Goal: Information Seeking & Learning: Learn about a topic

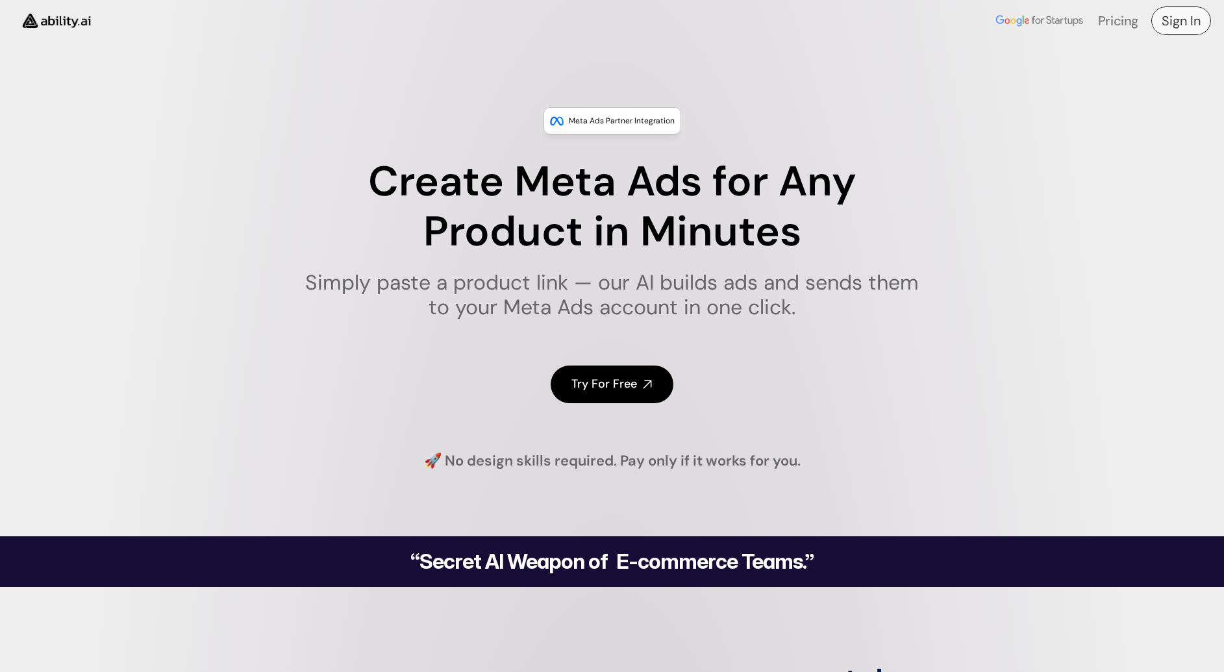
click at [1187, 26] on h4 "Sign In" at bounding box center [1181, 21] width 39 height 18
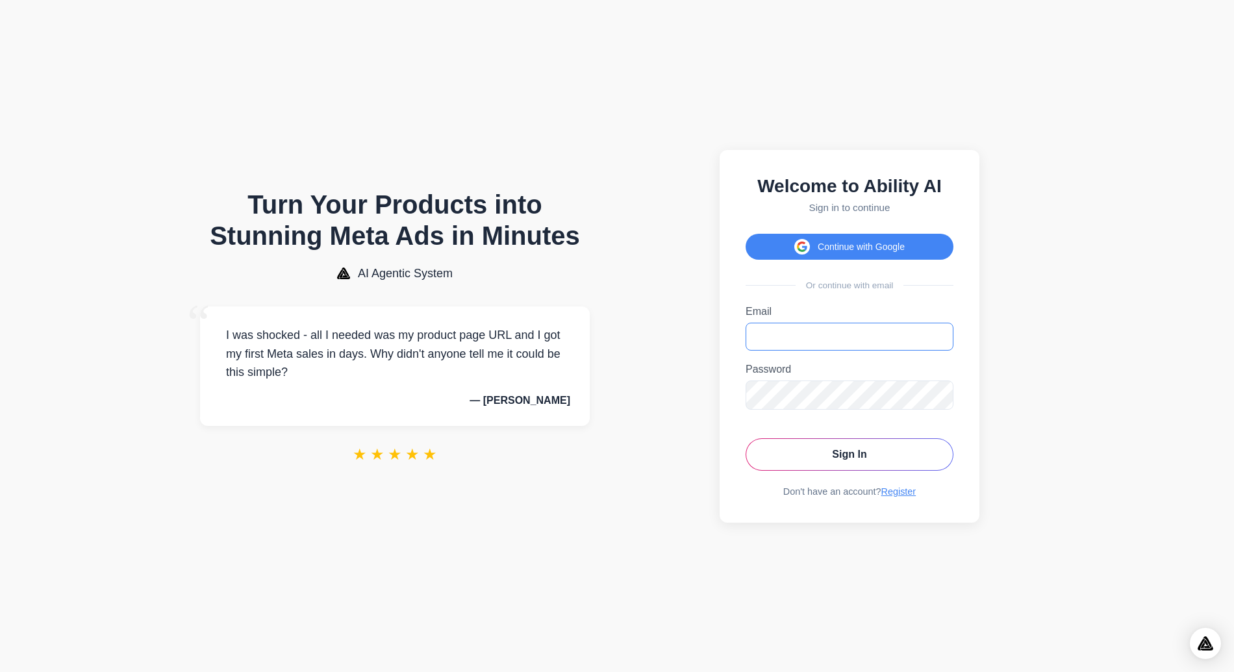
click at [802, 340] on input "Email" at bounding box center [850, 337] width 208 height 28
paste input "**********"
type input "**********"
click at [1057, 374] on section "**********" at bounding box center [849, 336] width 444 height 646
click at [875, 459] on button "Sign In" at bounding box center [850, 454] width 208 height 32
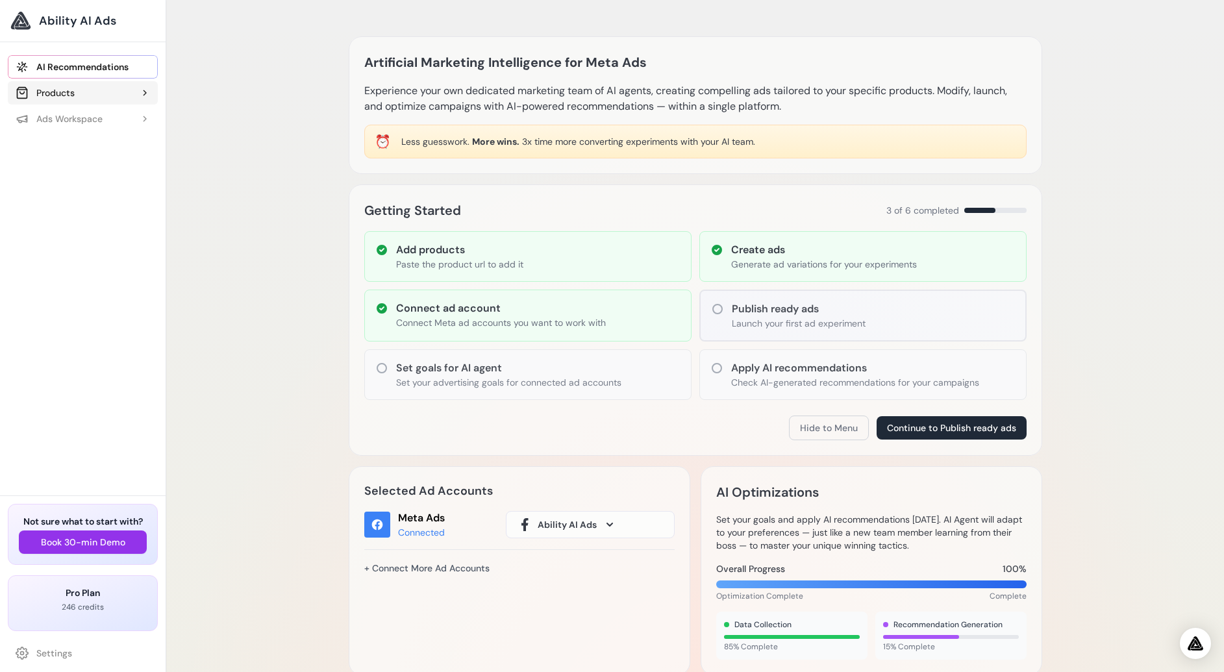
click at [112, 93] on button "Products" at bounding box center [83, 92] width 150 height 23
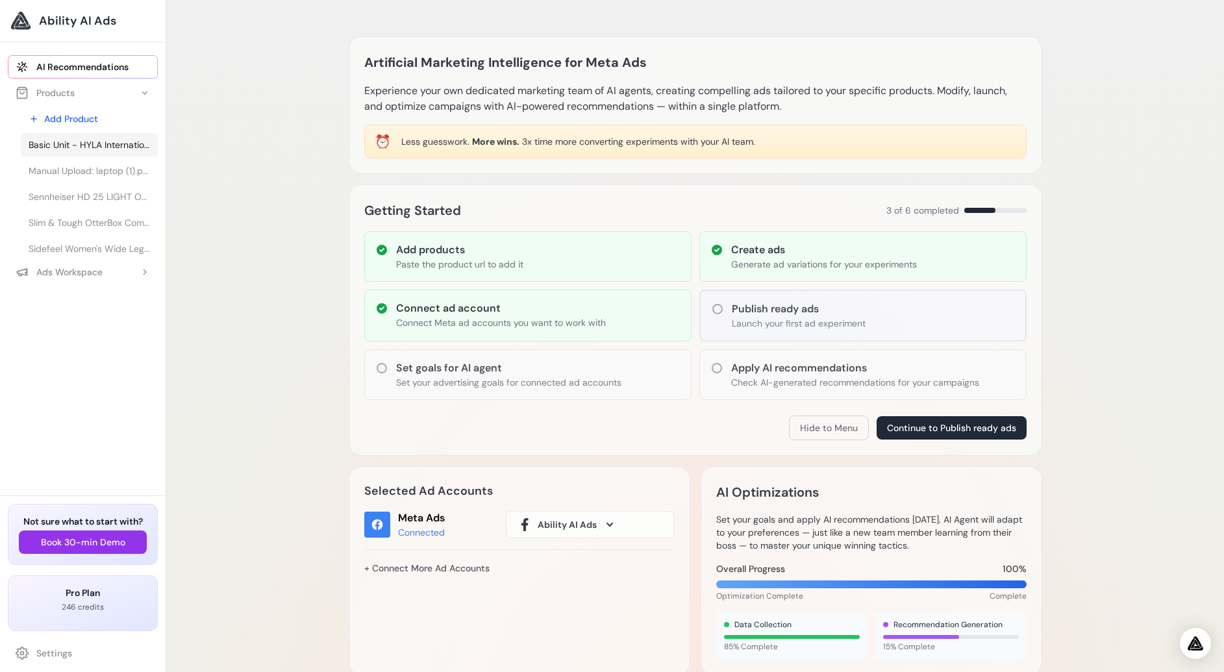
click at [97, 146] on span "Basic Unit - HYLA International" at bounding box center [89, 144] width 121 height 13
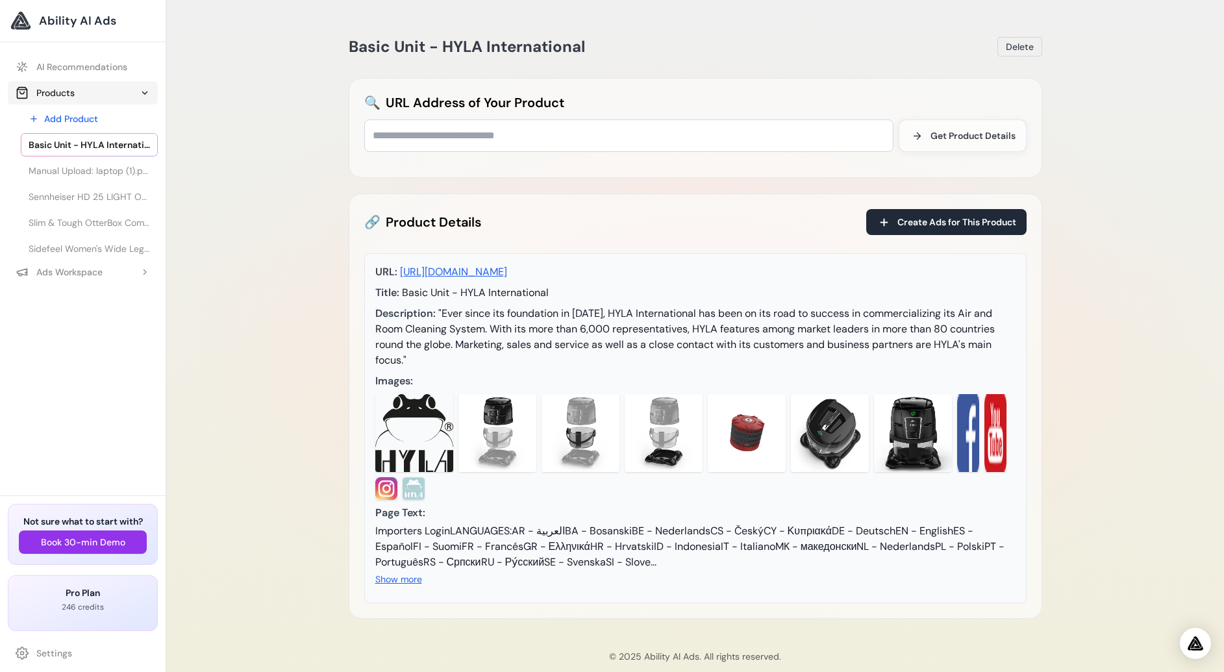
click at [149, 91] on icon at bounding box center [145, 93] width 10 height 10
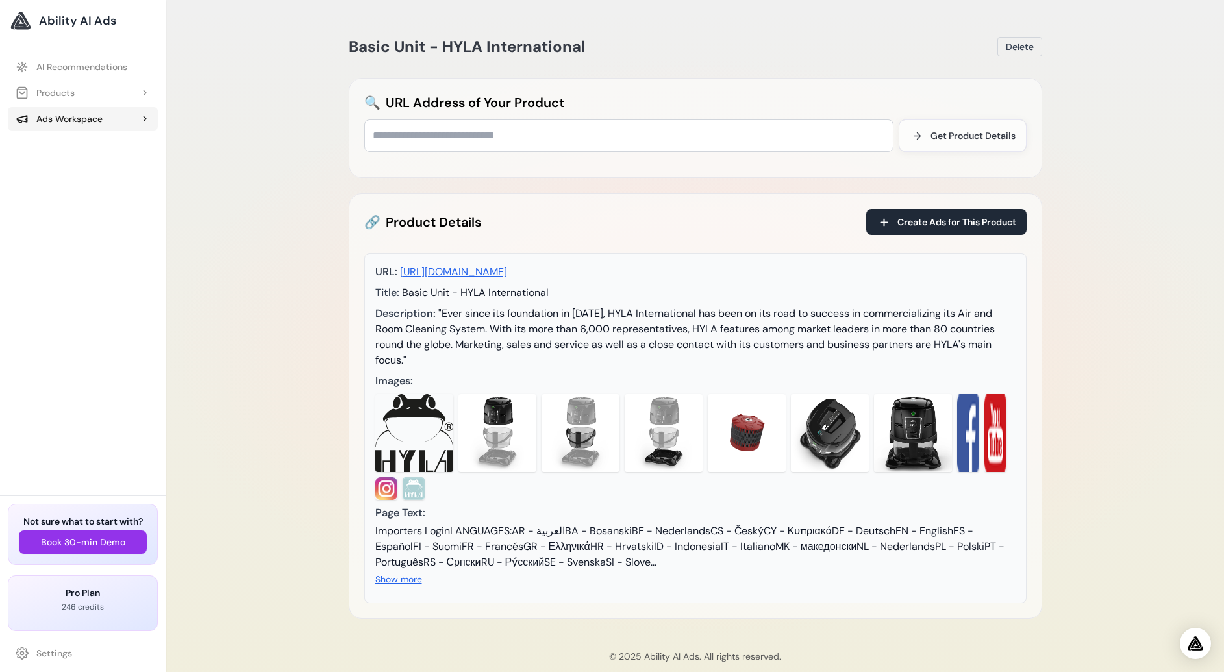
click at [140, 115] on icon at bounding box center [145, 119] width 10 height 10
click at [98, 178] on link "Experiment 21 - Sennheiser HD 25 LIGHT On-Ear Fones de ouvido para DJ" at bounding box center [89, 170] width 137 height 23
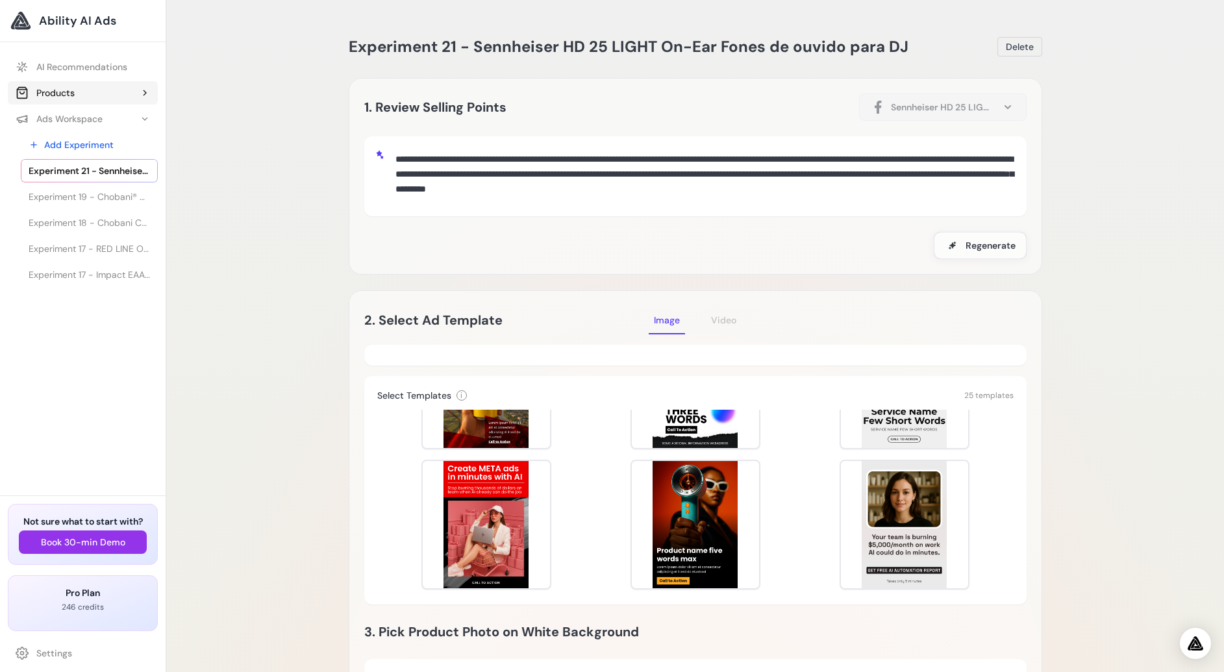
click at [99, 88] on button "Products" at bounding box center [83, 92] width 150 height 23
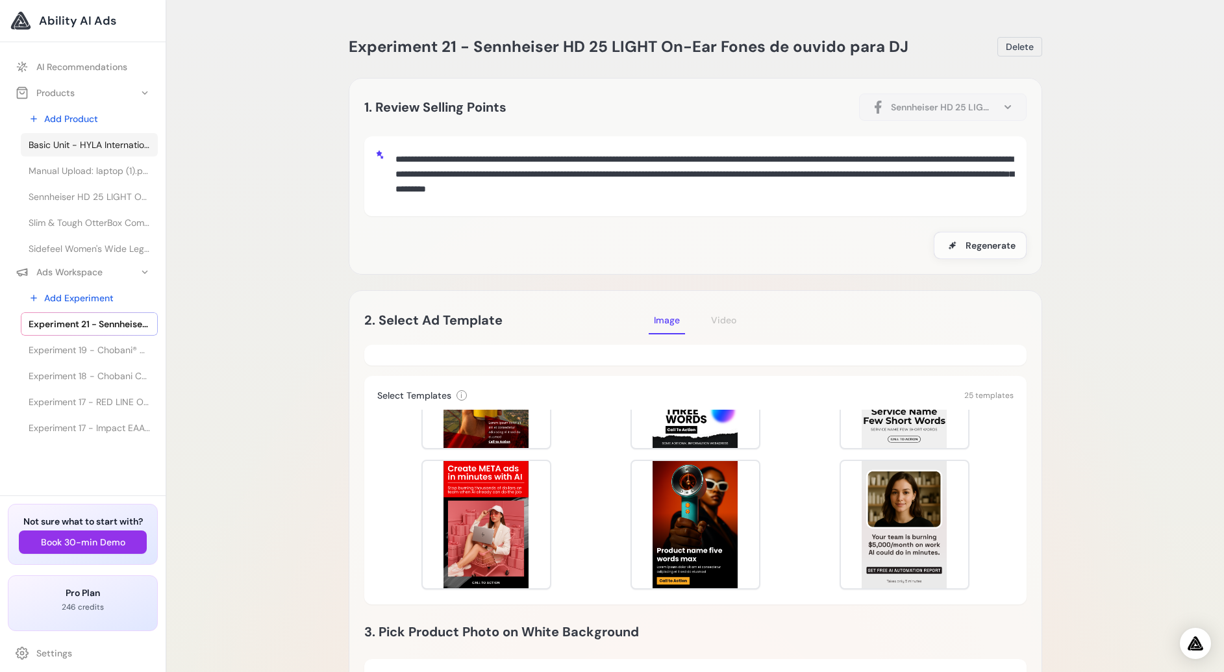
click at [87, 145] on span "Basic Unit - HYLA International" at bounding box center [89, 144] width 121 height 13
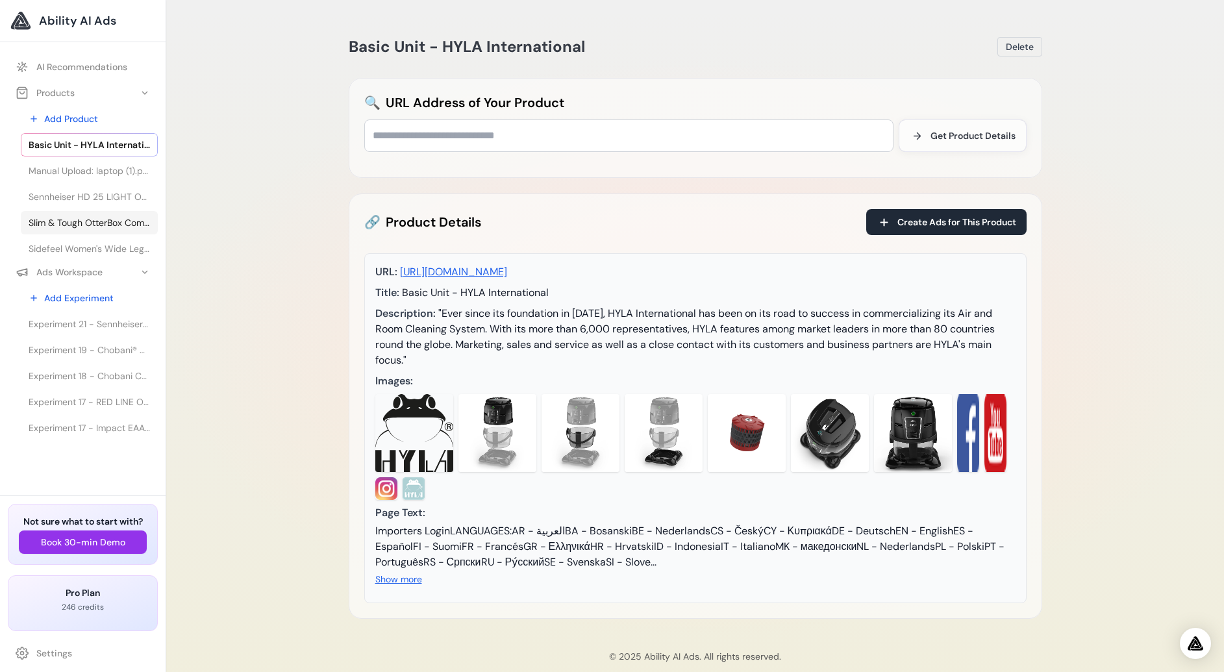
click at [98, 224] on span "Slim & Tough OtterBox Commuter Case para iPhone 14 & 13 - INTO THE" at bounding box center [89, 222] width 121 height 13
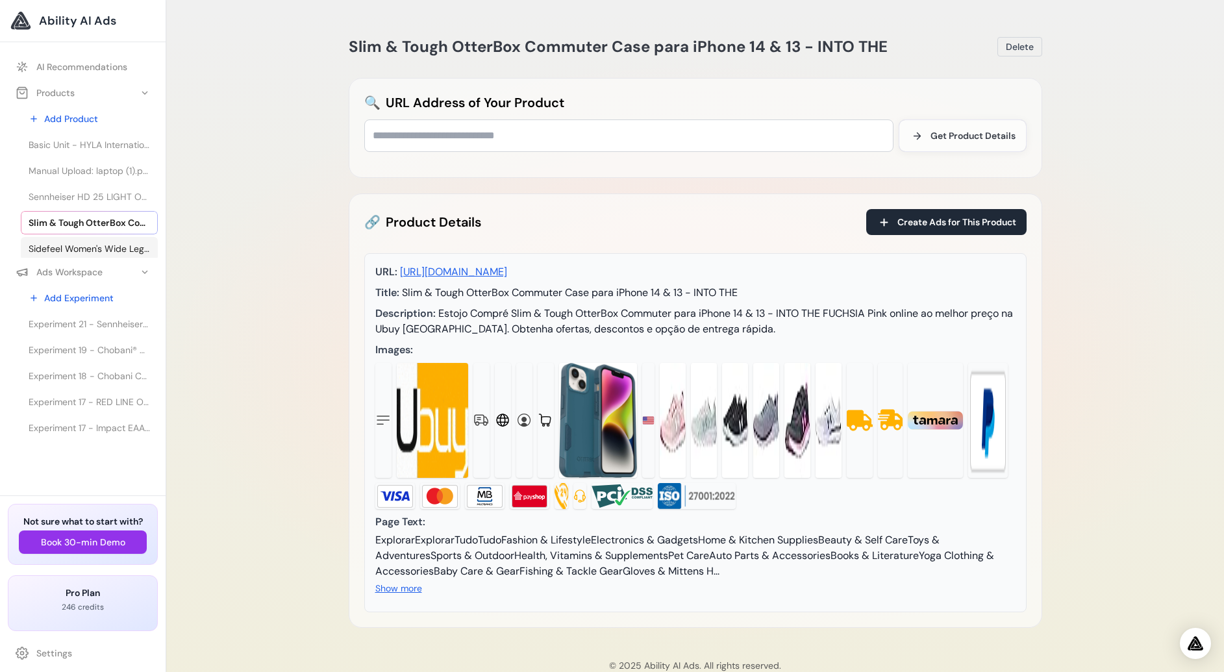
click at [93, 253] on span "Sidefeel Women's Wide Leg Jeans High Waisted Strechy Raw Hem Zimbaplatinum Deni…" at bounding box center [89, 248] width 121 height 13
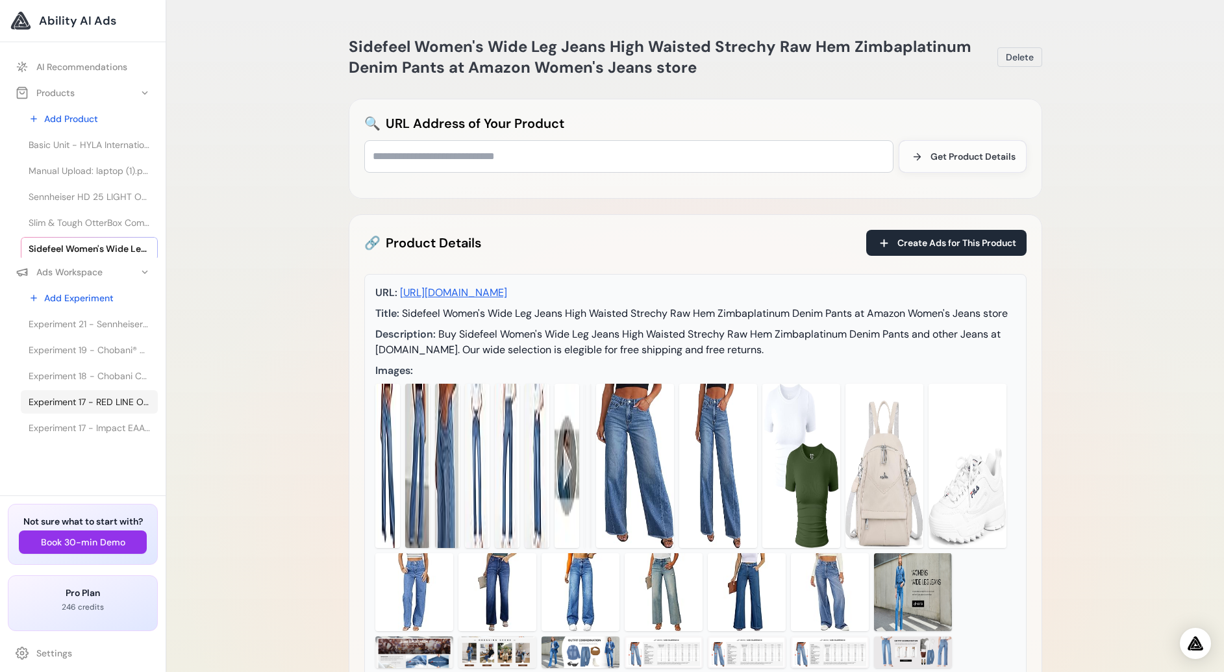
click at [79, 397] on span "Experiment 17 - RED LINE OIL Óleo de Motor 5W30 API SN+ PROFESSIONAL-SERIES - 0…" at bounding box center [89, 402] width 121 height 13
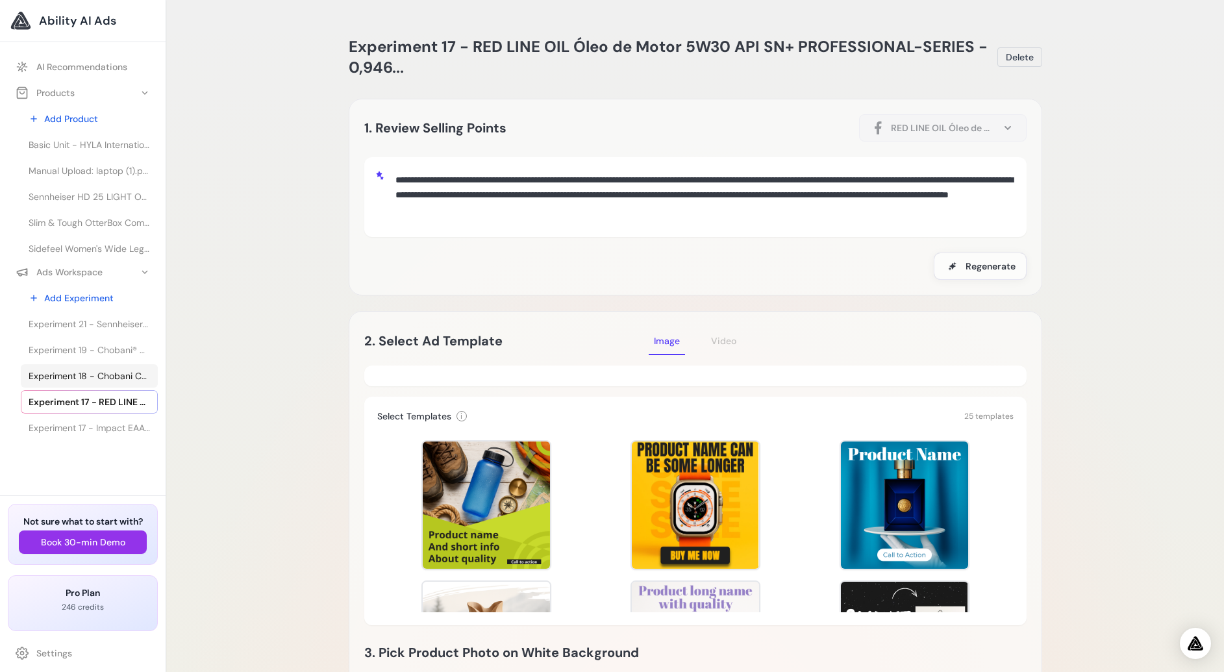
click at [107, 364] on link "Experiment 18 - Chobani Complete Mixed Berry Vanilla Protein Greek Yogurt Drink…" at bounding box center [89, 375] width 137 height 23
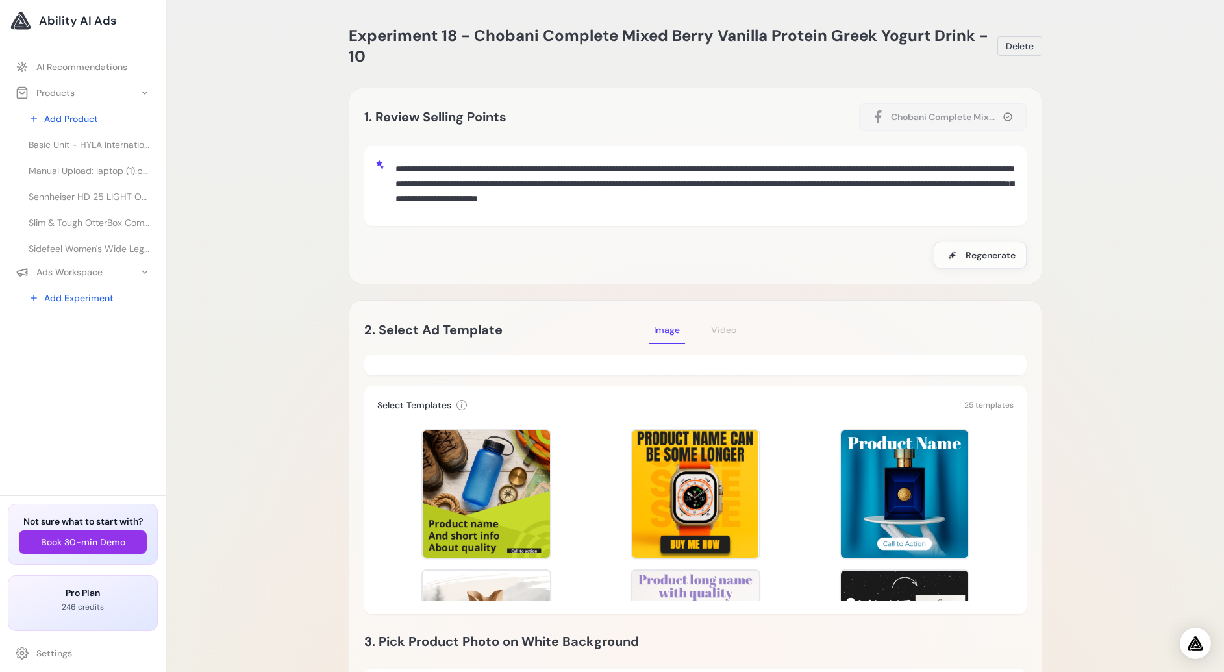
scroll to position [19, 0]
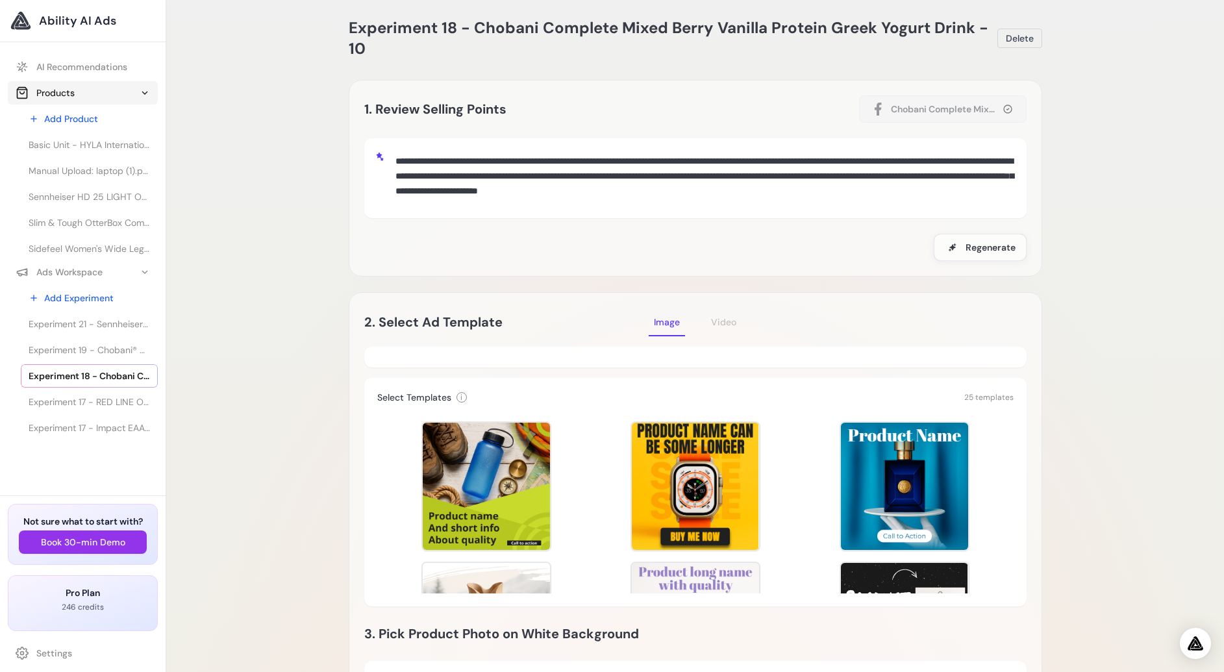
click at [147, 100] on button "Products" at bounding box center [83, 92] width 150 height 23
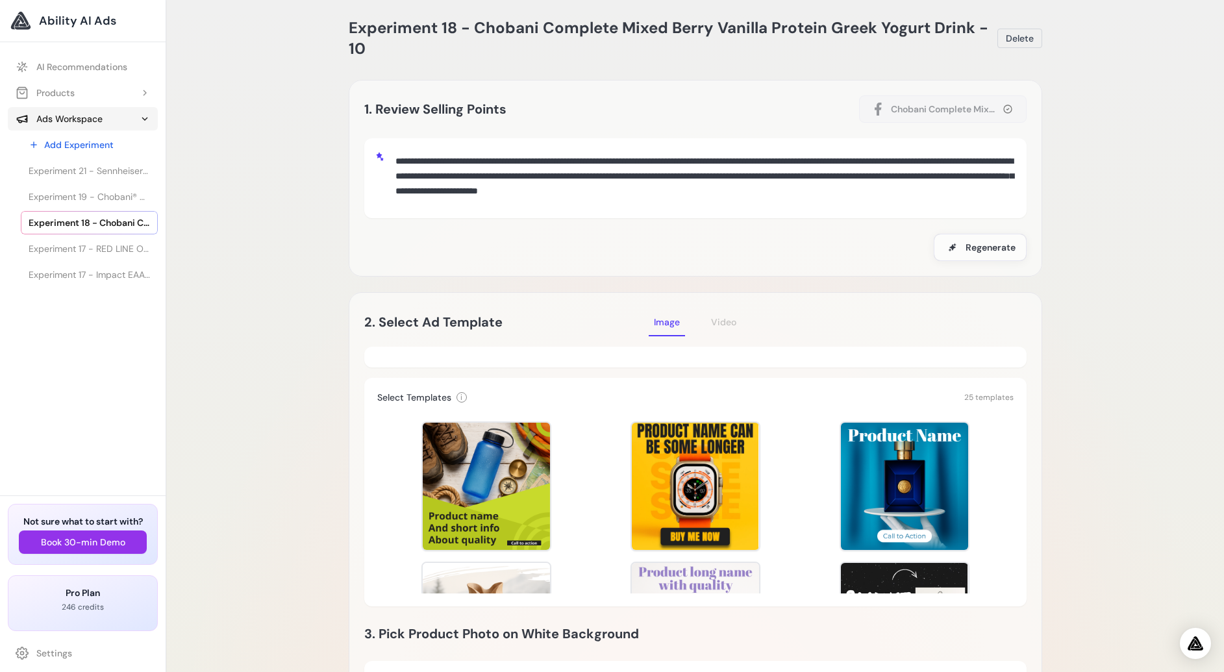
click at [146, 116] on icon at bounding box center [145, 119] width 10 height 10
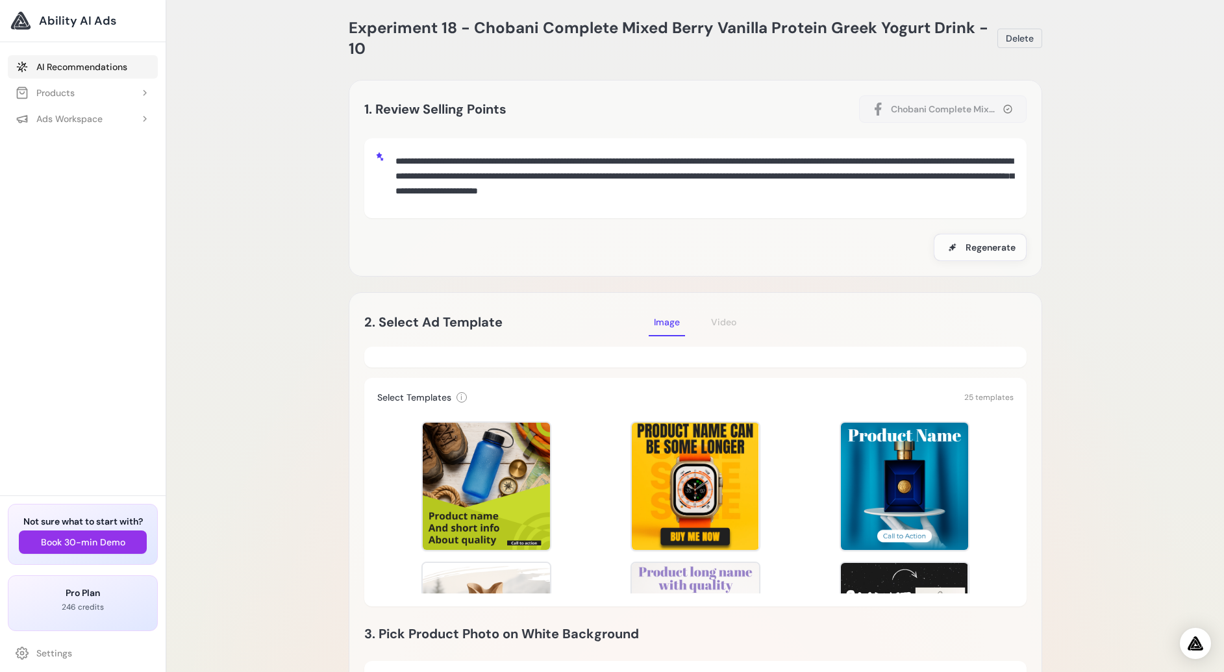
click at [109, 62] on link "AI Recommendations" at bounding box center [83, 66] width 150 height 23
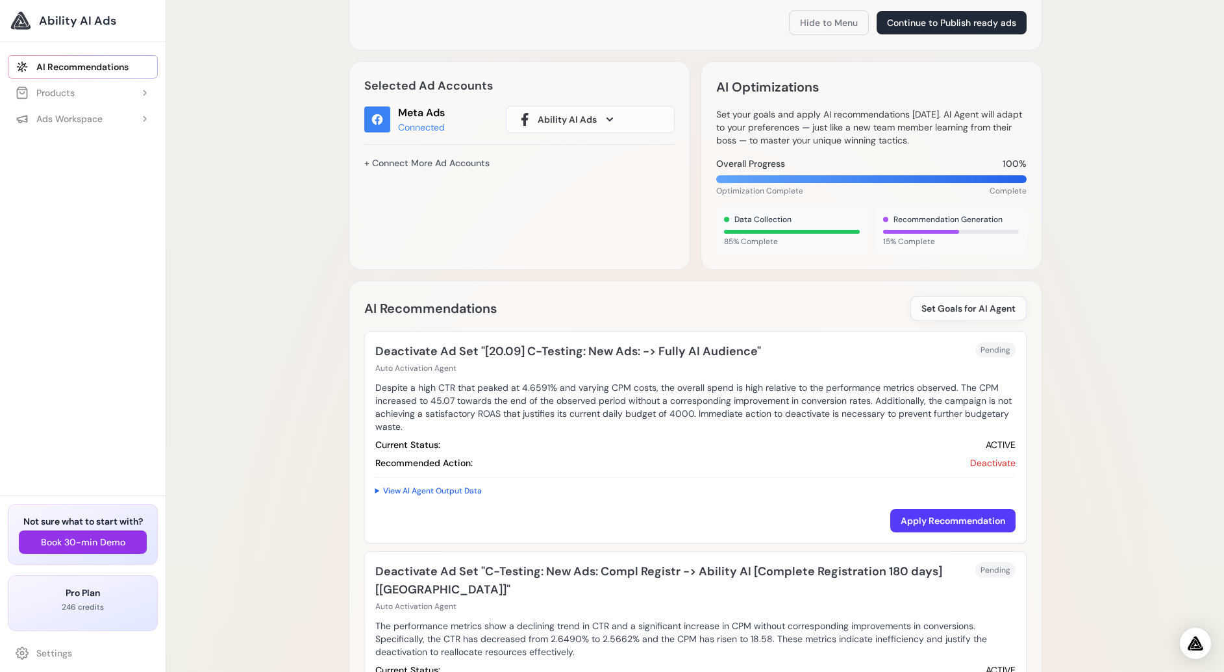
scroll to position [423, 0]
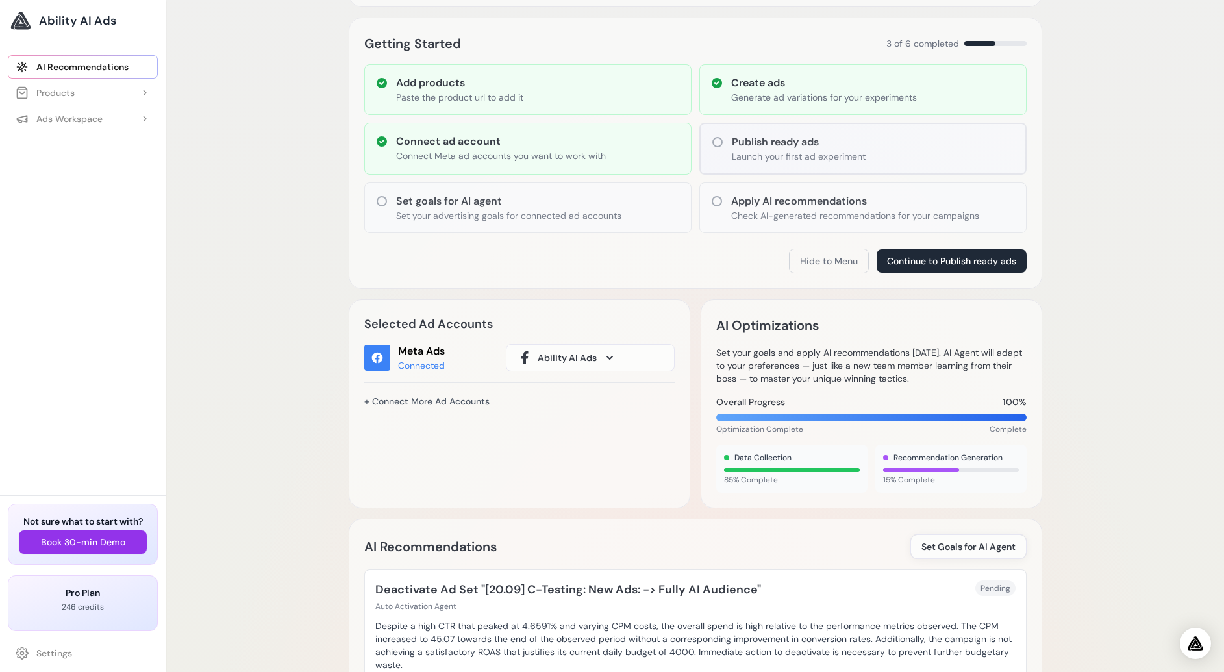
scroll to position [0, 0]
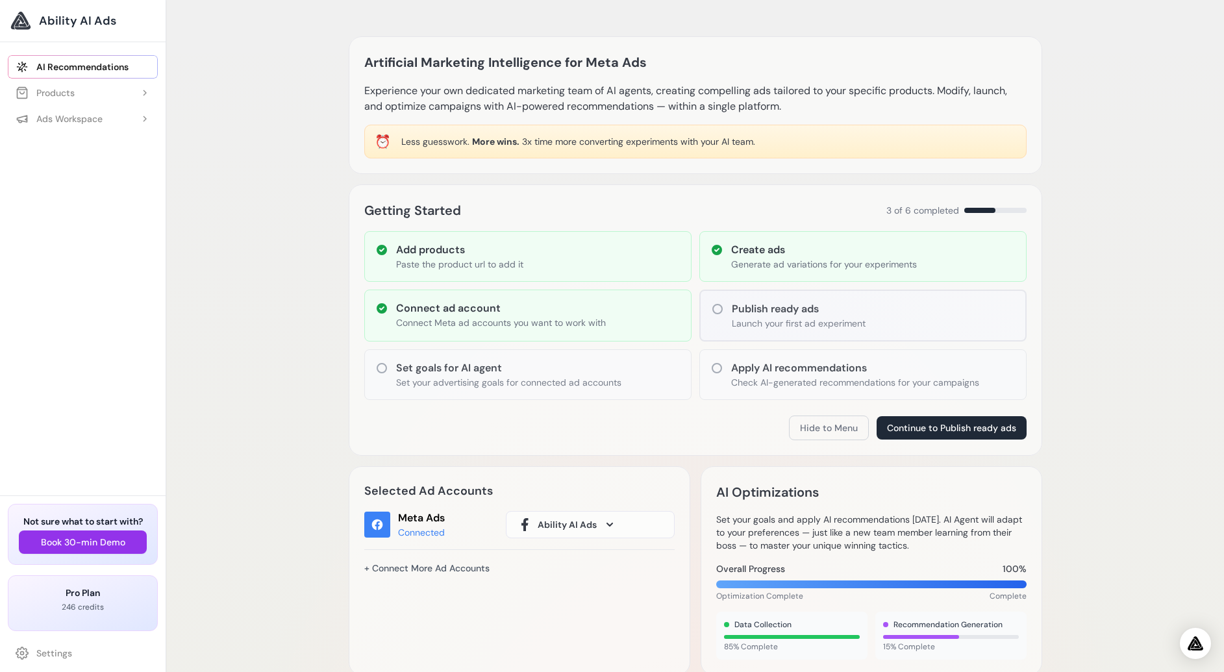
click at [75, 110] on button "Ads Workspace" at bounding box center [83, 118] width 150 height 23
click at [86, 242] on link "Experiment 17 - RED LINE OIL Óleo de Motor 5W30 API SN+ PROFESSIONAL-SERIES - 0…" at bounding box center [89, 248] width 137 height 23
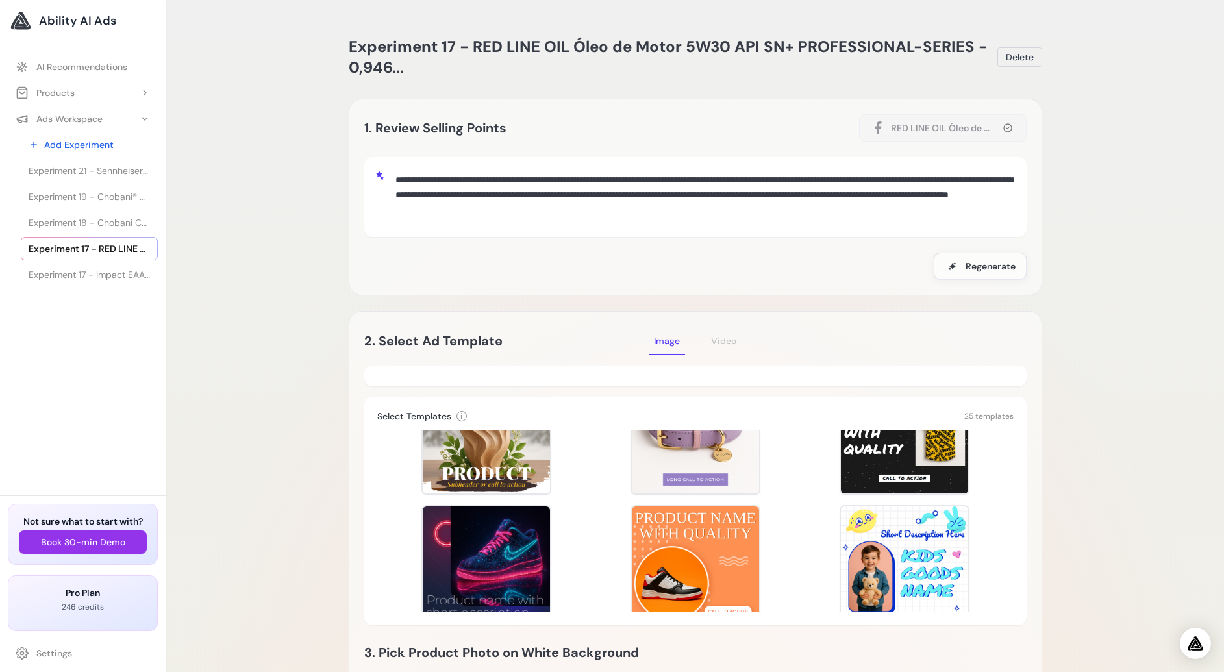
scroll to position [207, 0]
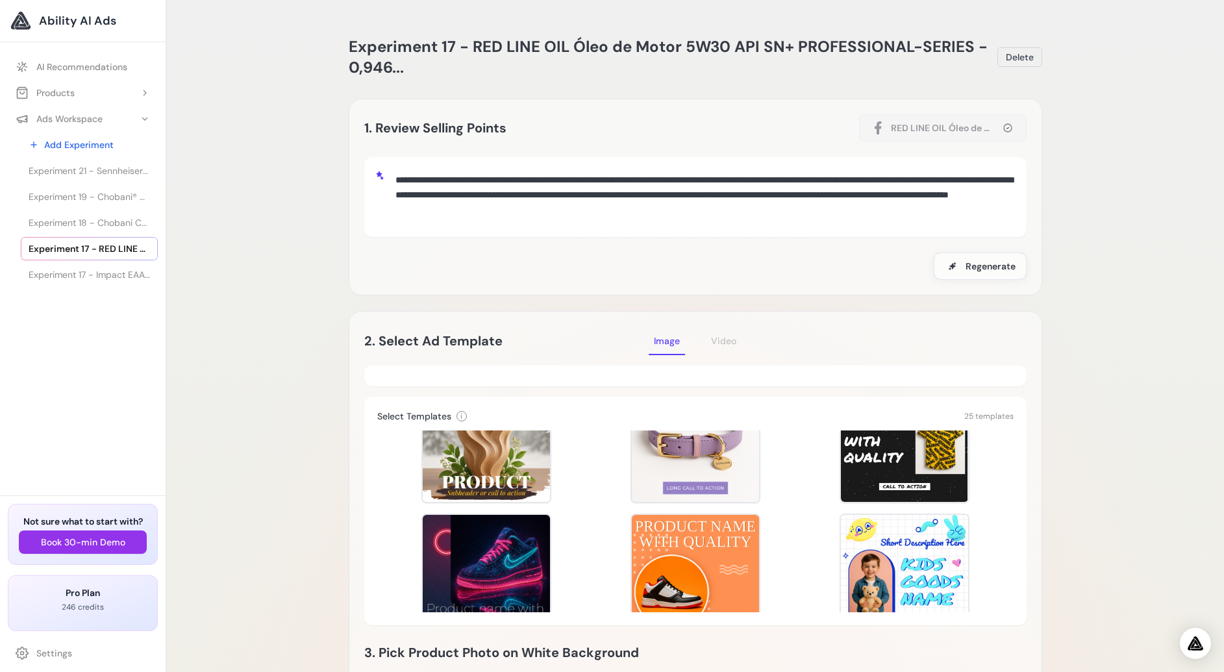
click at [131, 379] on div "AI Recommendations Products Add Product Basic Unit - HYLA International Manual …" at bounding box center [83, 271] width 166 height 448
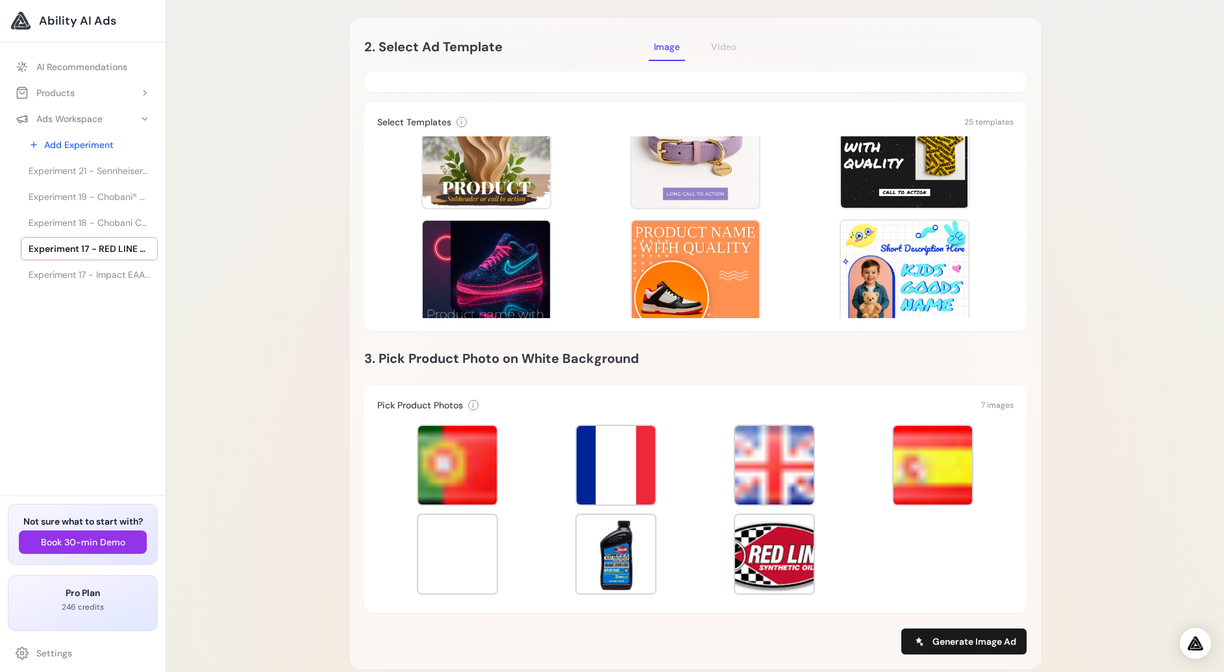
scroll to position [0, 0]
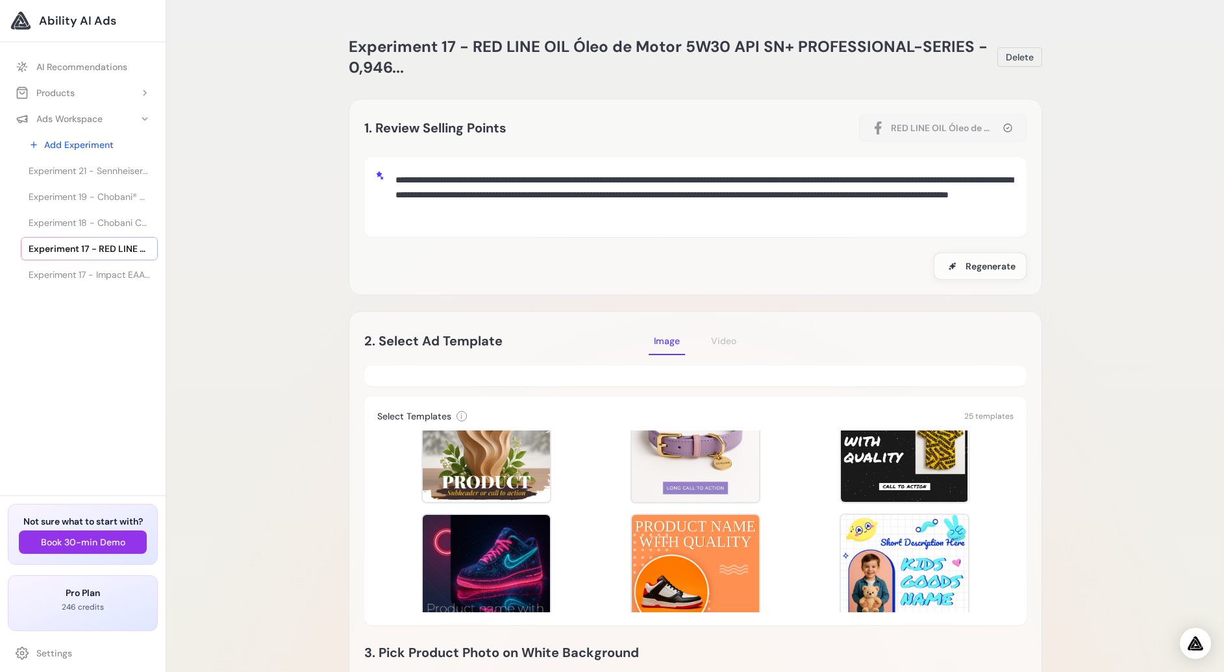
click at [91, 102] on button "Products" at bounding box center [83, 92] width 150 height 23
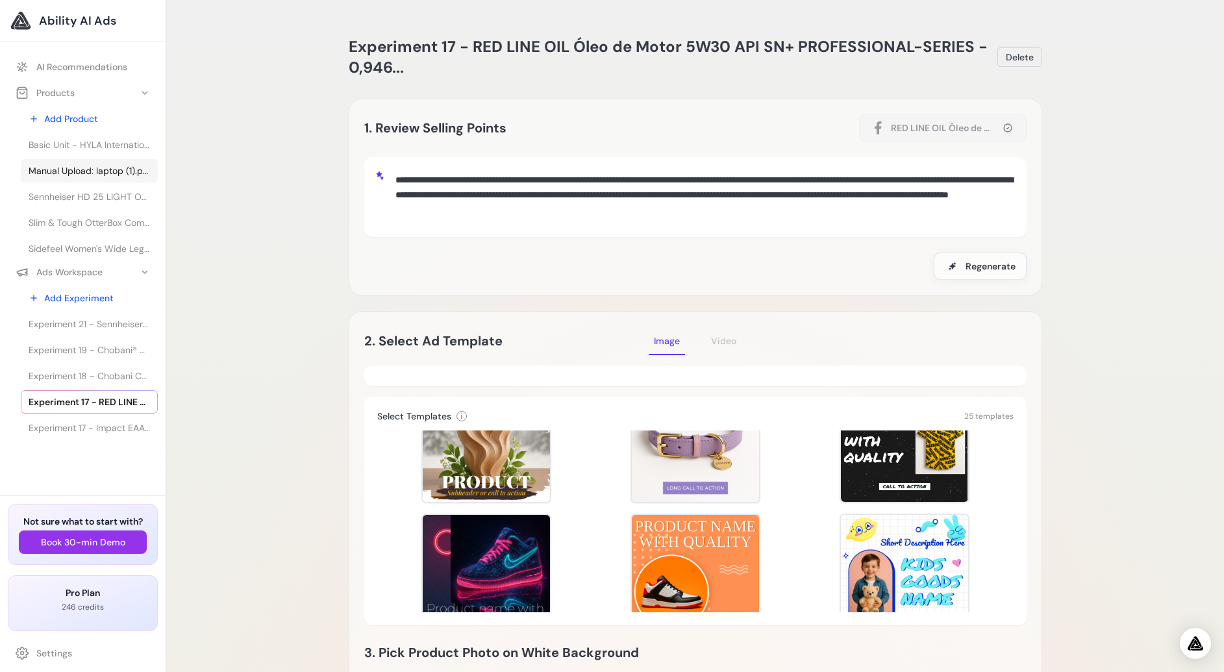
click at [93, 181] on link "Manual Upload: laptop (1).png" at bounding box center [89, 170] width 137 height 23
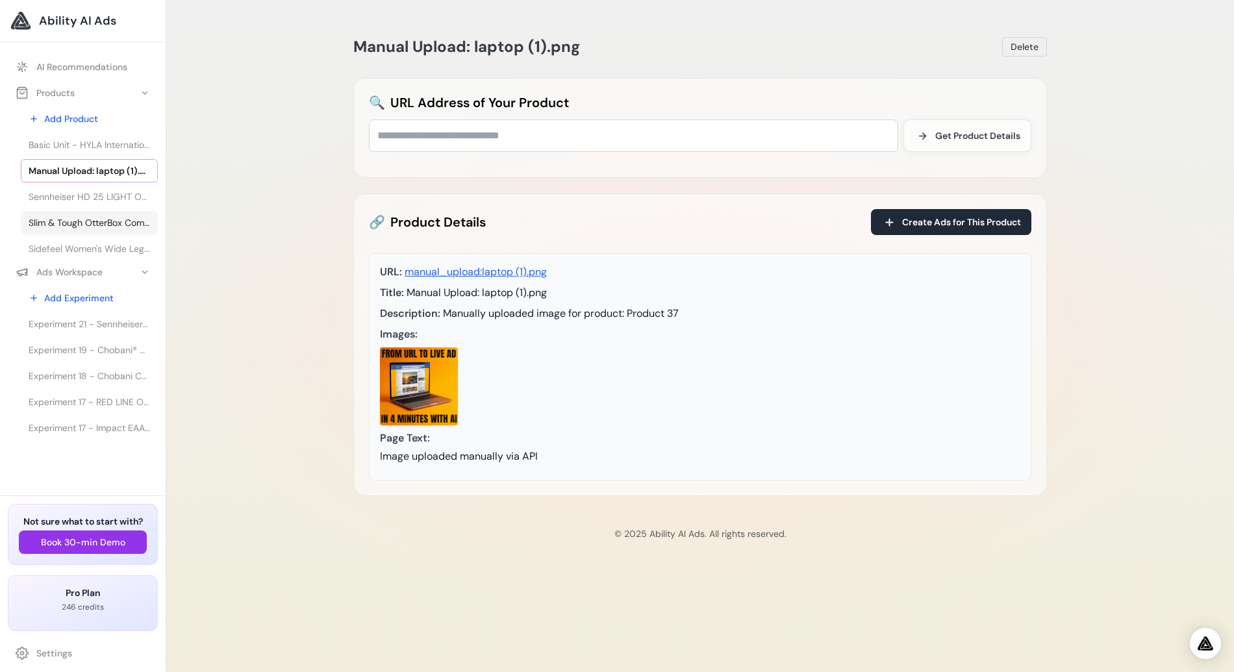
click at [90, 220] on span "Slim & Tough OtterBox Commuter Case para iPhone 14 & 13 - INTO THE" at bounding box center [89, 222] width 121 height 13
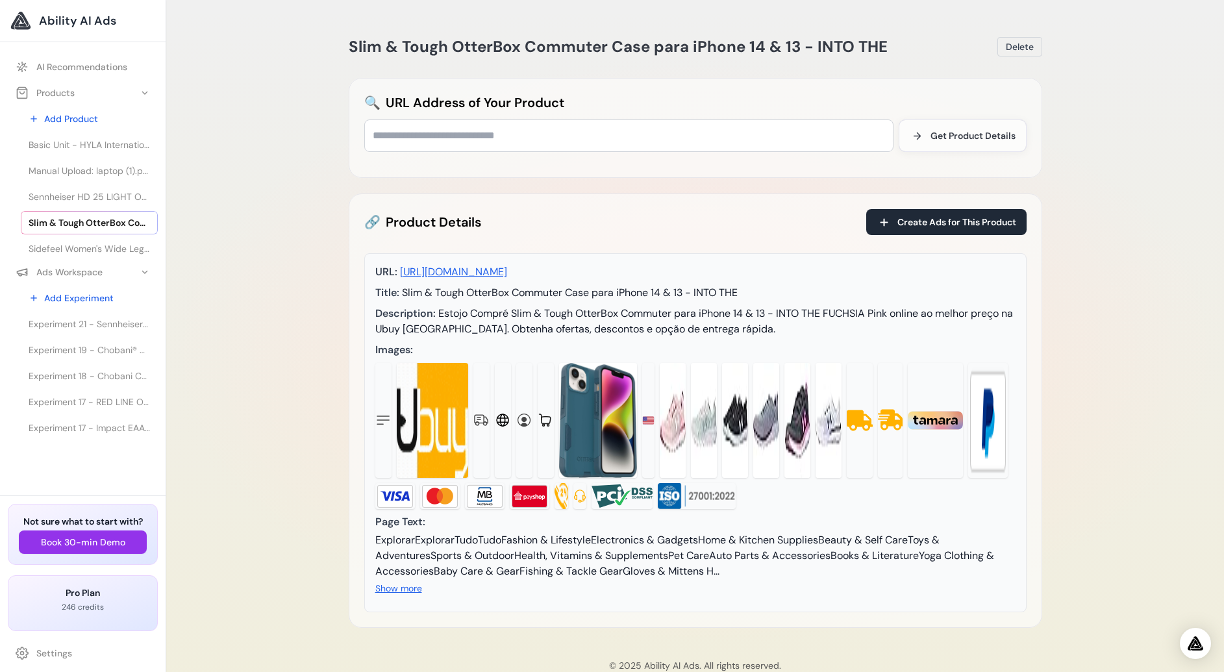
click at [236, 337] on div "Slim & Tough OtterBox Commuter Case para iPhone 14 & 13 - INTO THE [GEOGRAPHIC_…" at bounding box center [695, 351] width 1058 height 703
click at [105, 144] on span "Basic Unit - HYLA International" at bounding box center [89, 144] width 121 height 13
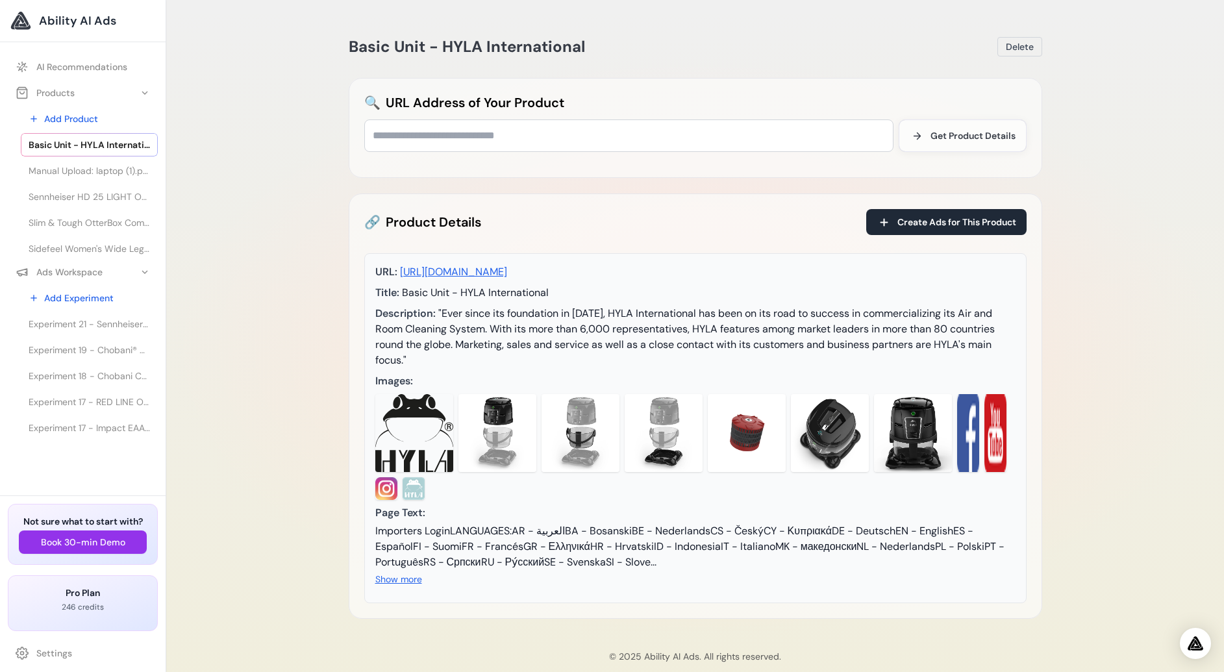
scroll to position [392, 0]
click at [96, 370] on span "Experiment 6 - [PERSON_NAME] und mehr Produkte - [PERSON_NAME] und mehr Produkt…" at bounding box center [89, 373] width 121 height 13
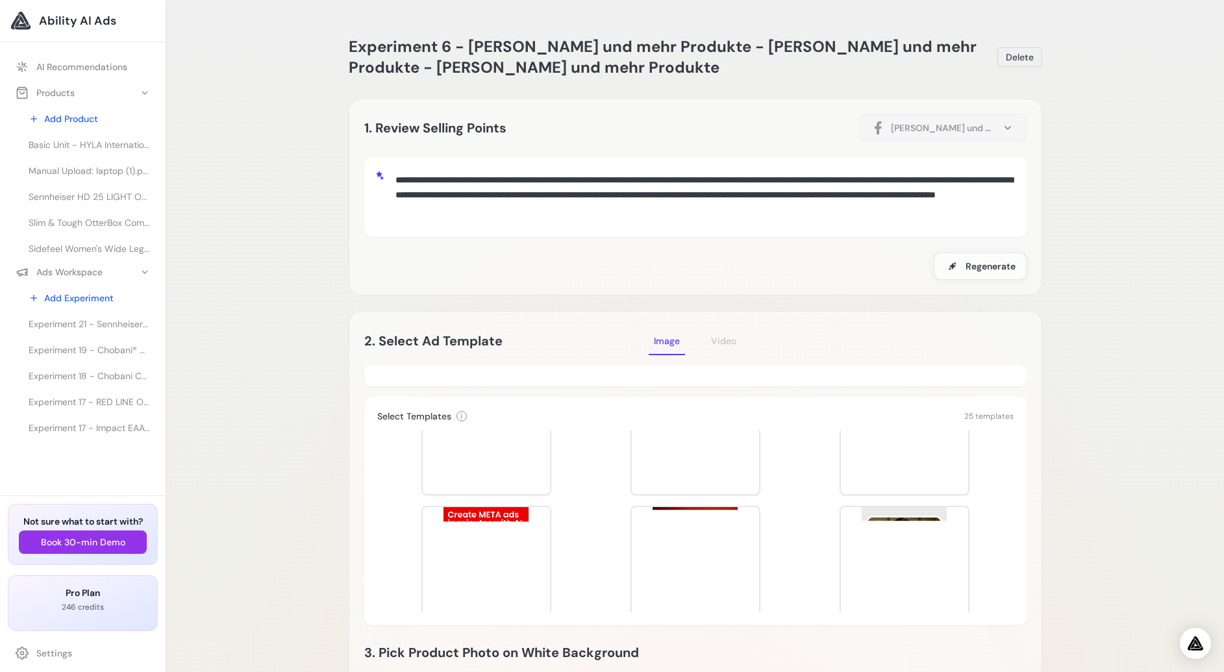
scroll to position [728, 0]
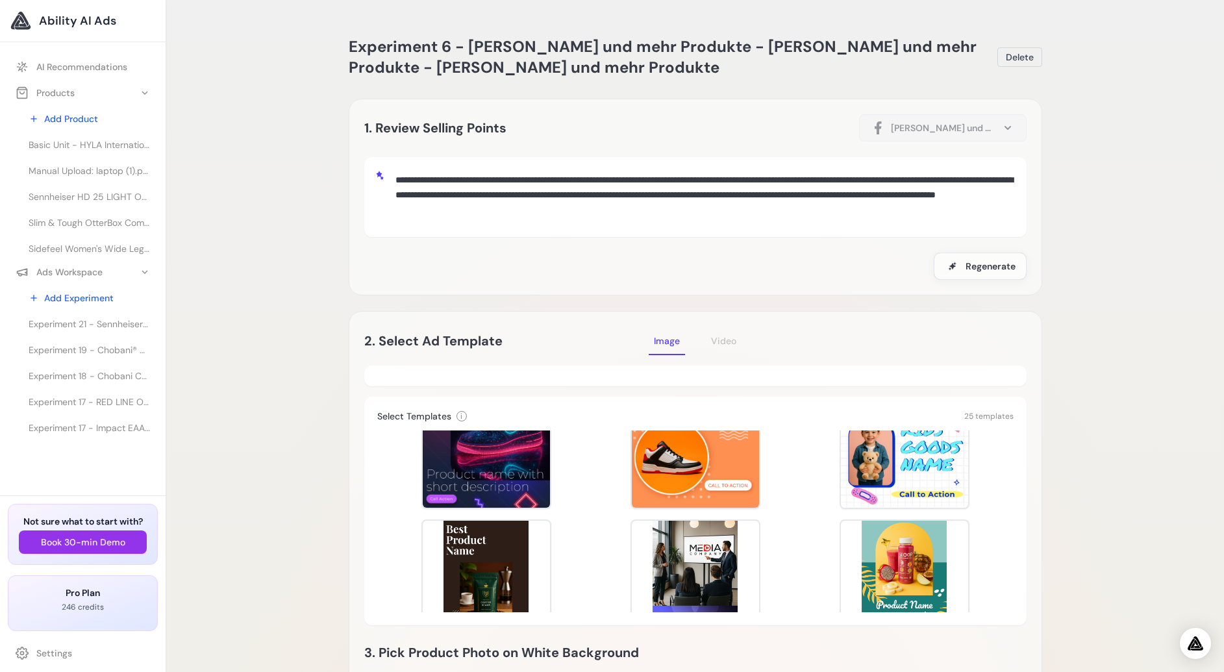
scroll to position [0, 0]
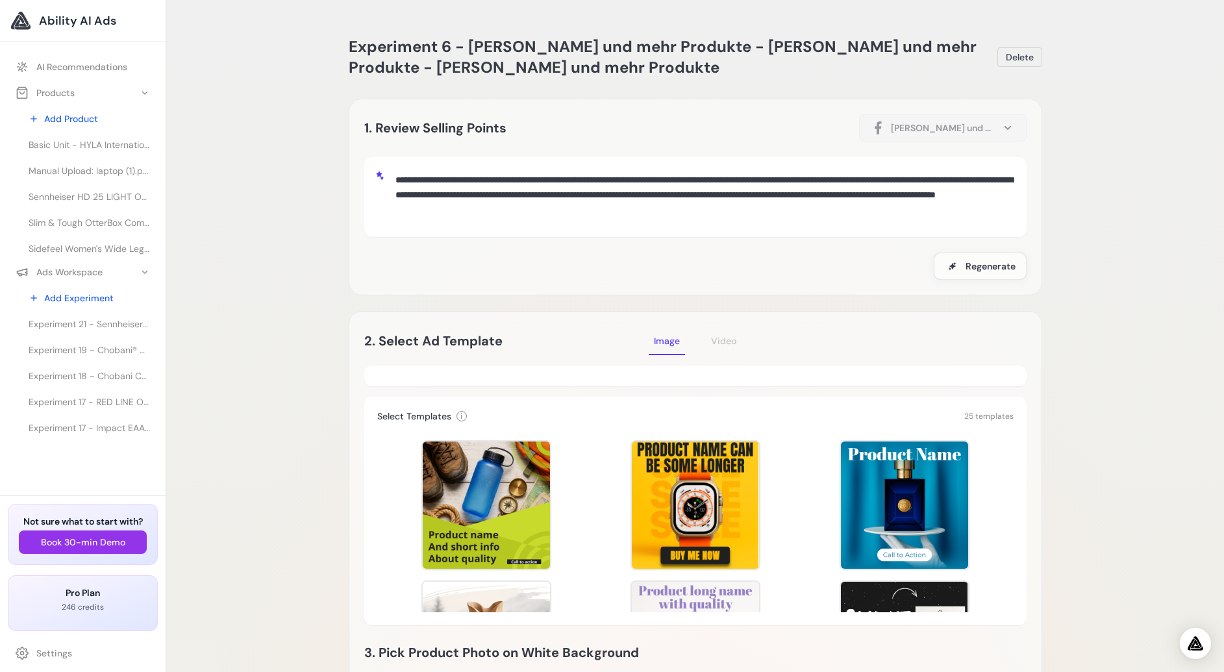
click at [113, 142] on span "Basic Unit - HYLA International" at bounding box center [89, 144] width 121 height 13
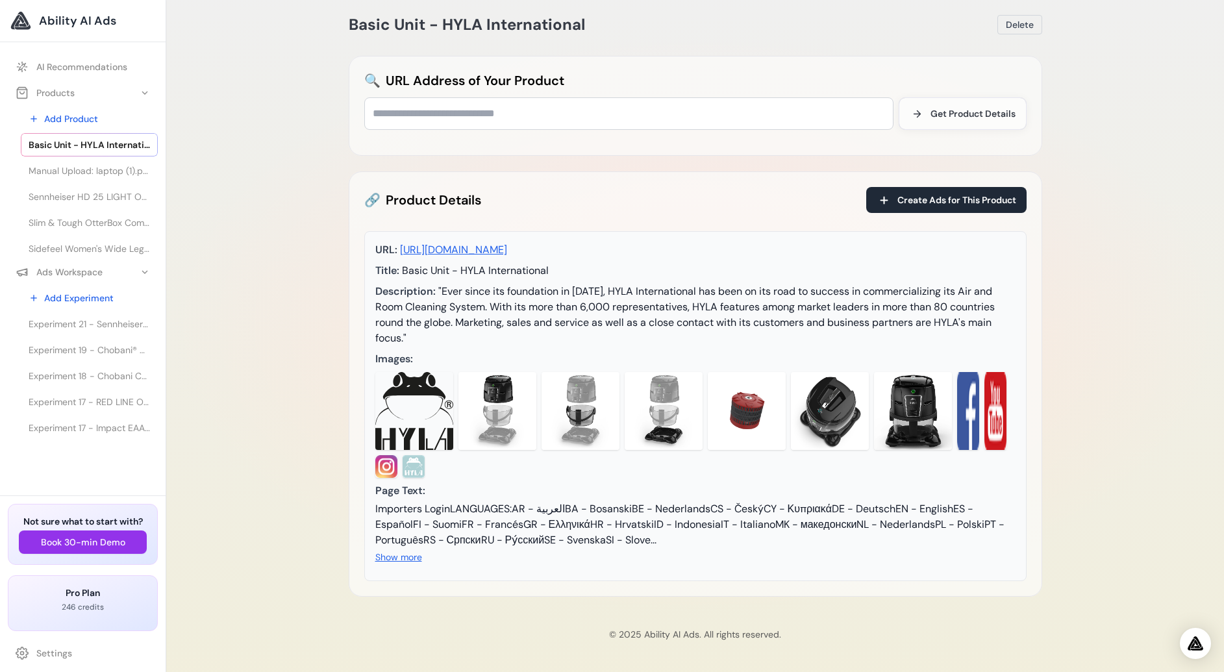
scroll to position [53, 0]
click at [94, 325] on span "Experiment 21 - Sennheiser HD 25 LIGHT On-Ear Fones de ouvido para DJ" at bounding box center [89, 324] width 121 height 13
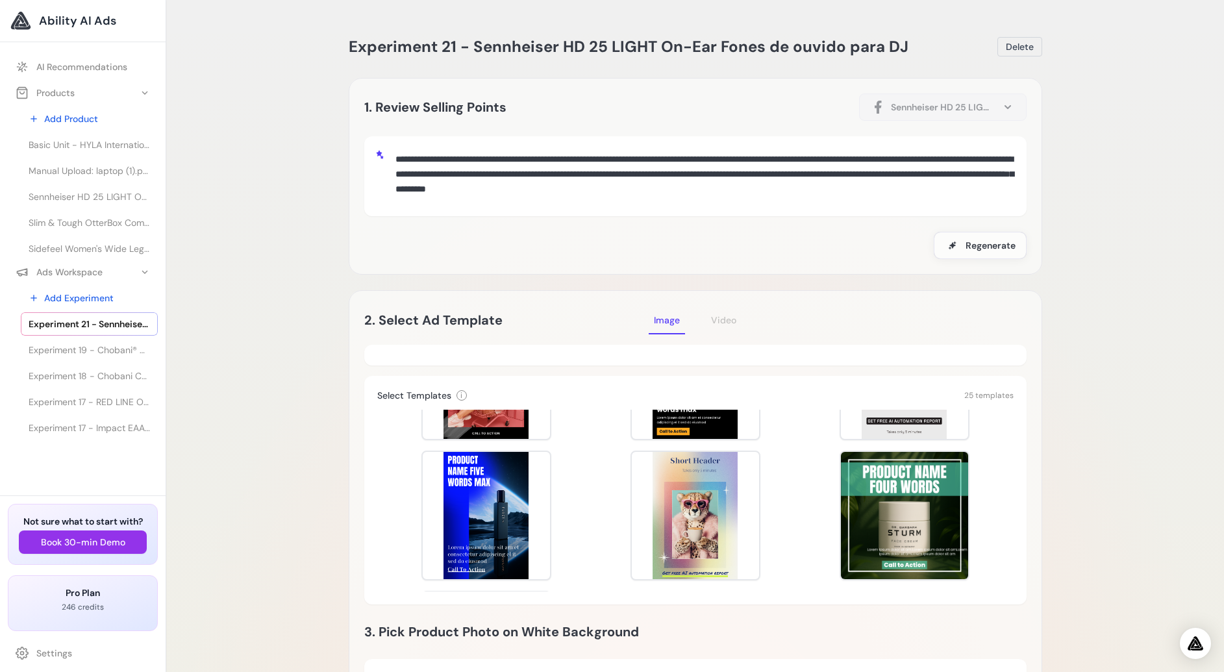
scroll to position [801, 0]
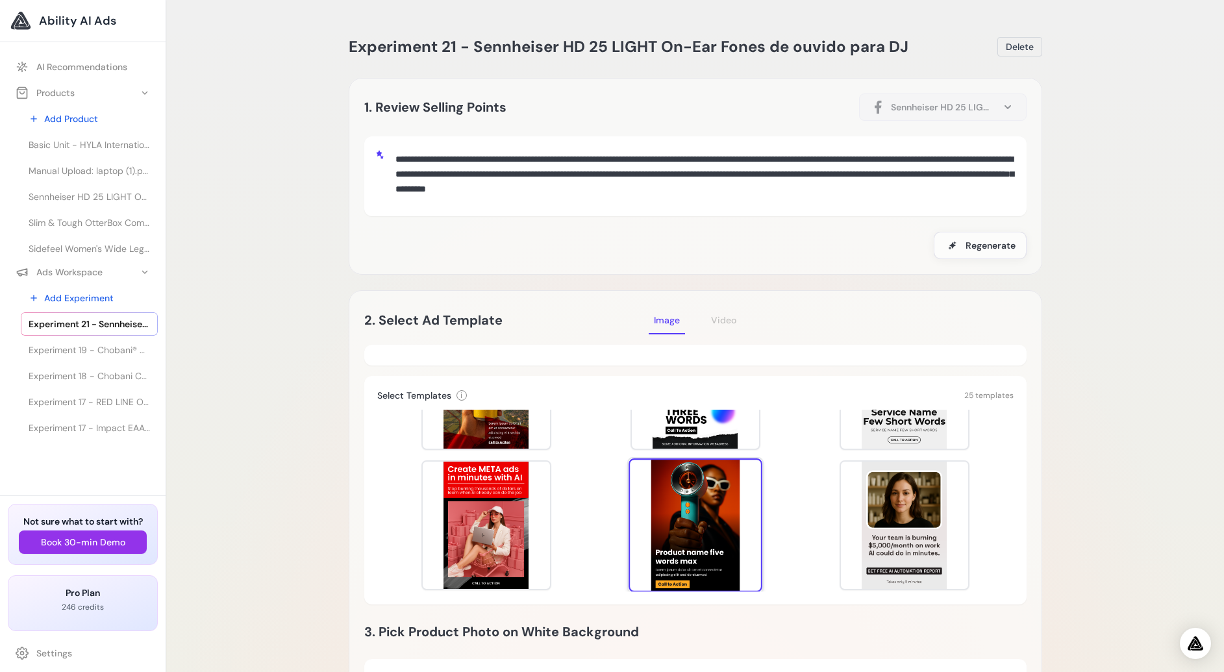
click at [702, 521] on div at bounding box center [696, 526] width 134 height 134
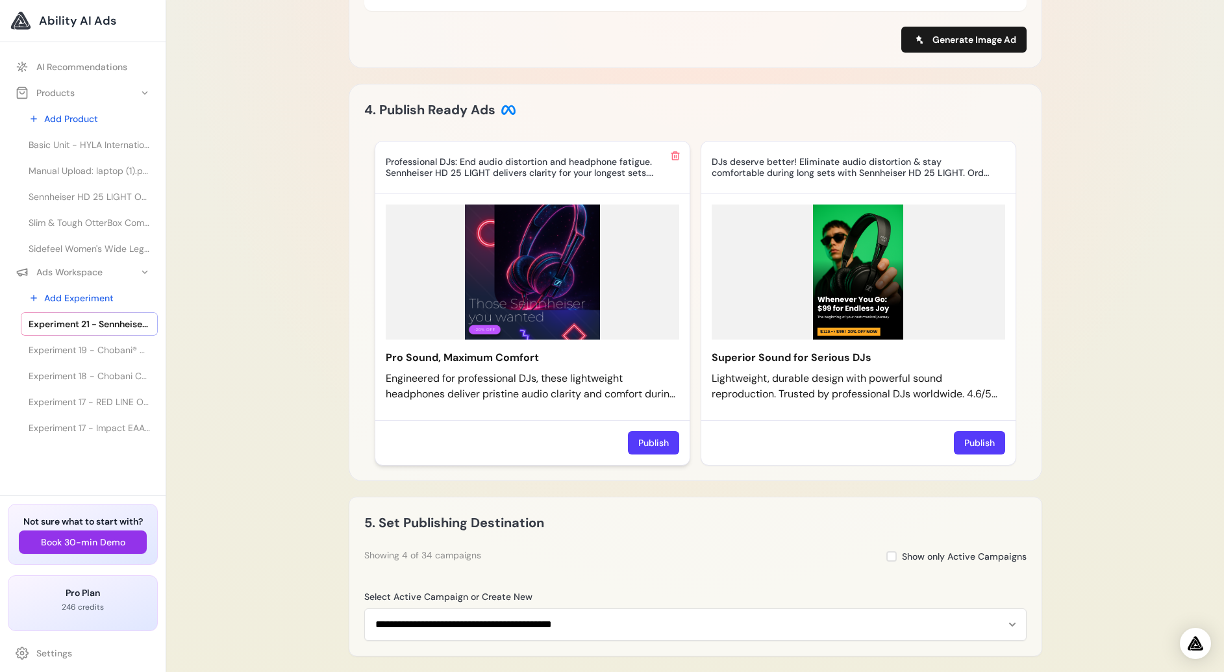
scroll to position [937, 0]
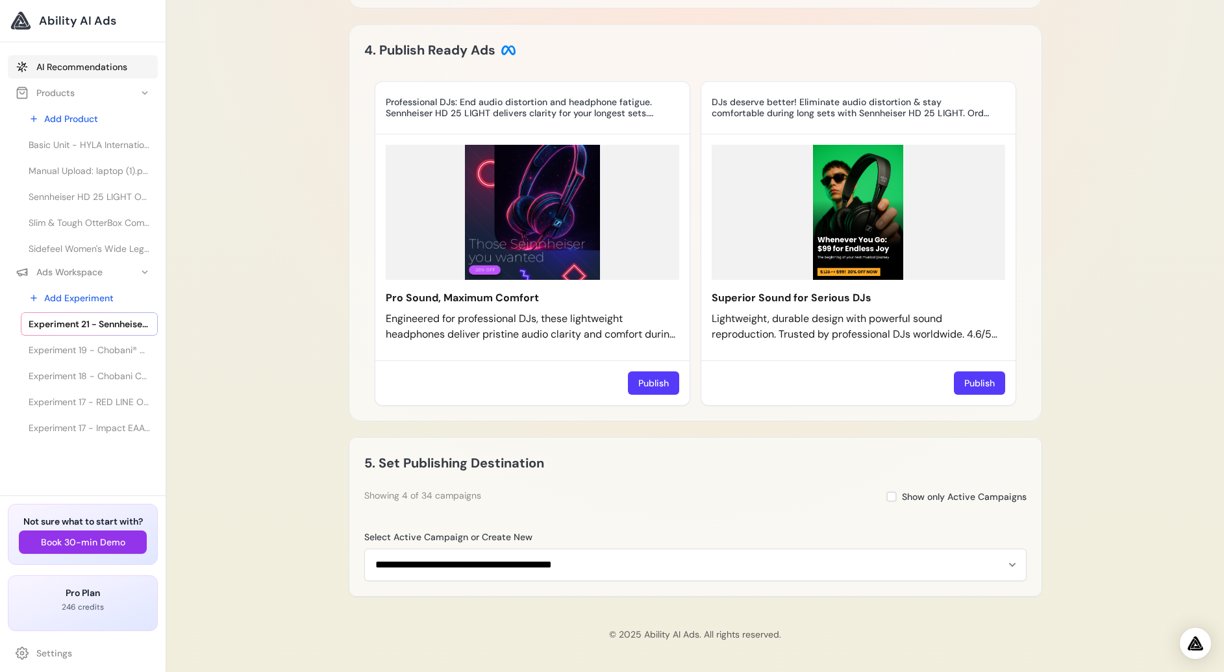
click at [108, 70] on link "AI Recommendations" at bounding box center [83, 66] width 150 height 23
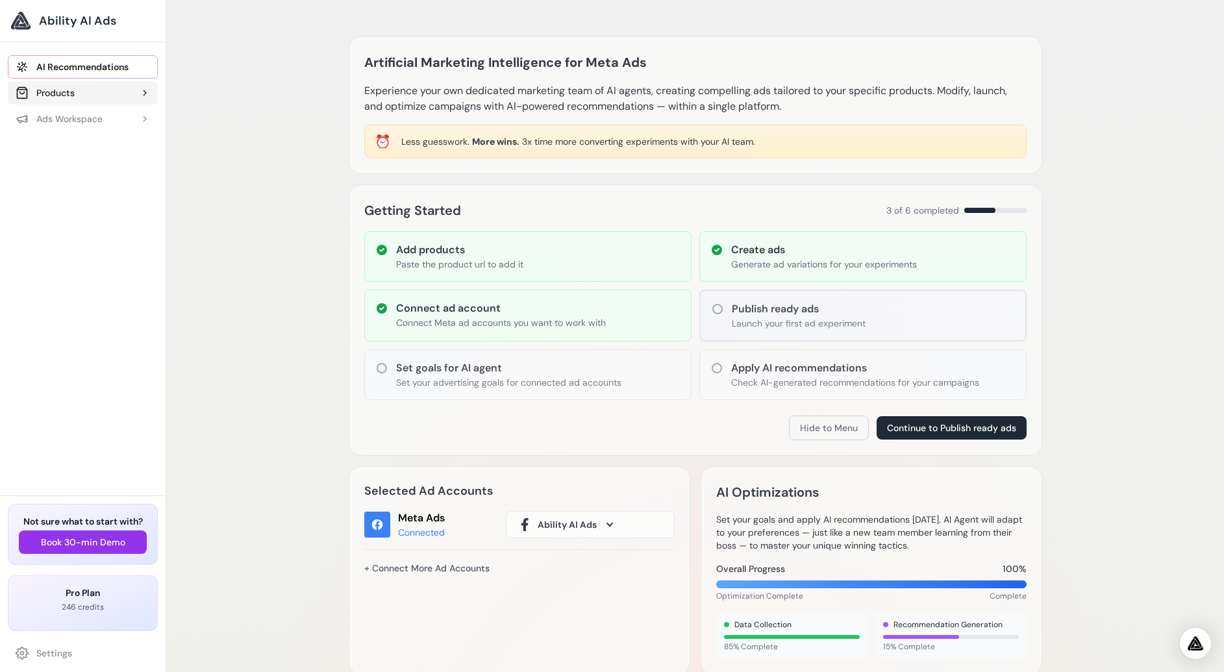
click at [95, 90] on button "Products" at bounding box center [83, 92] width 150 height 23
click at [90, 190] on link "Ability AI" at bounding box center [89, 190] width 137 height 23
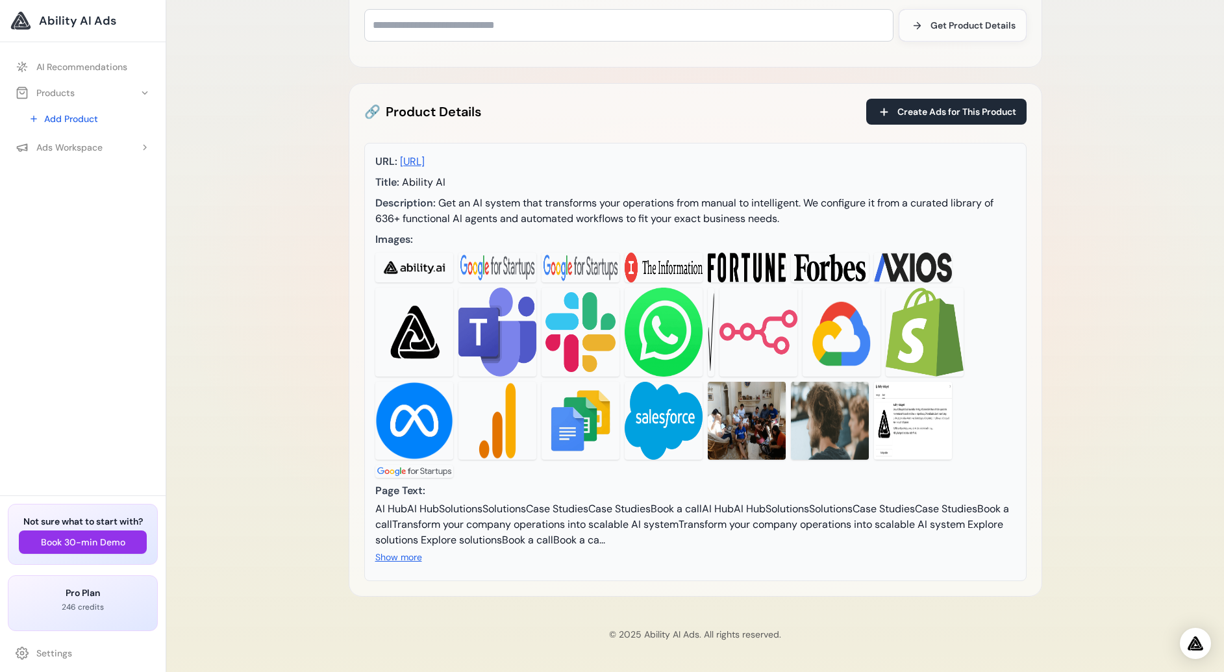
scroll to position [141, 0]
click at [87, 270] on div "Ads Workspace" at bounding box center [59, 272] width 87 height 13
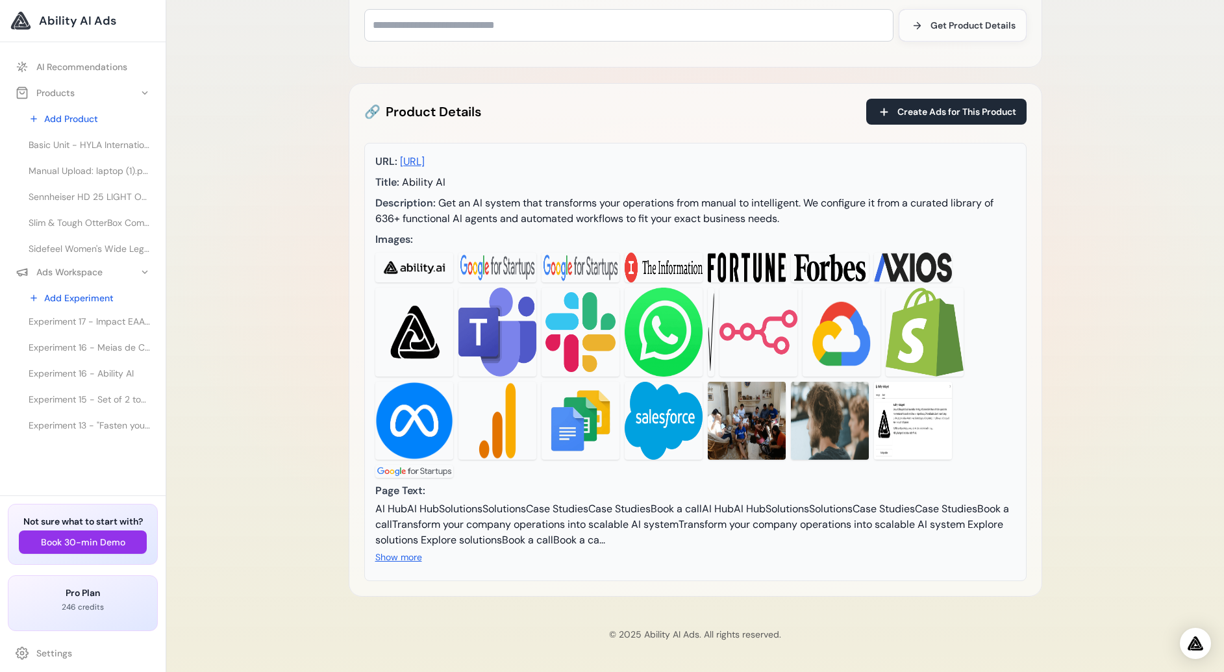
scroll to position [121, 0]
click at [113, 357] on span "Experiment 16 - Ability AI" at bounding box center [81, 358] width 105 height 13
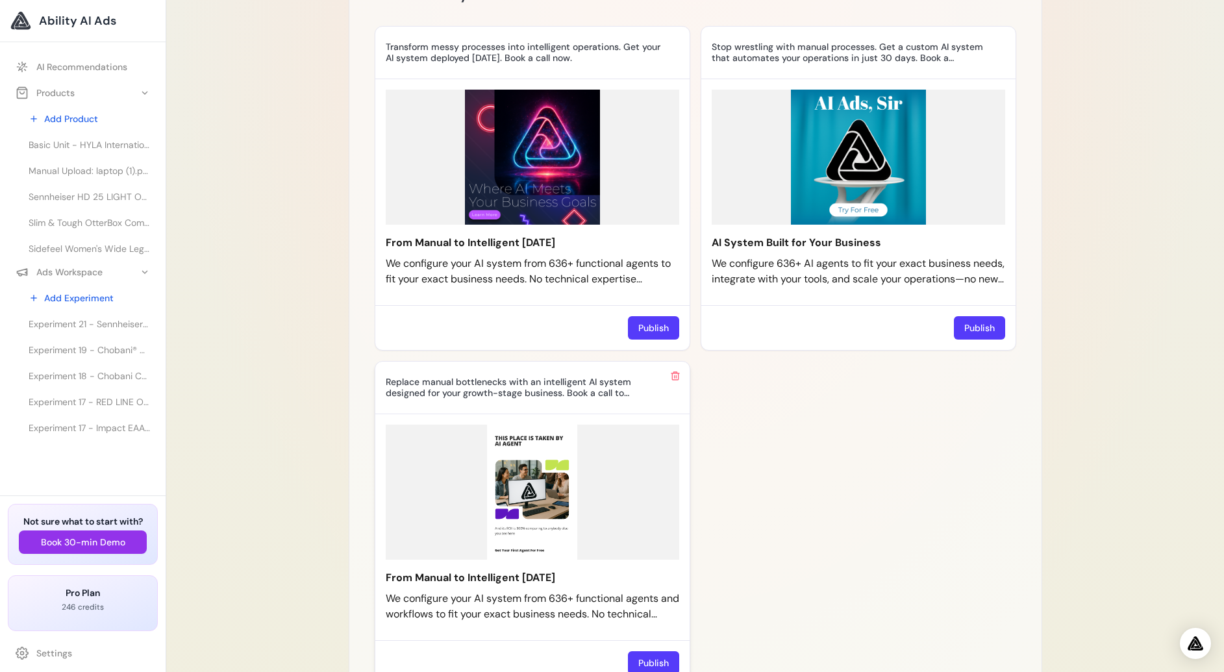
scroll to position [1010, 0]
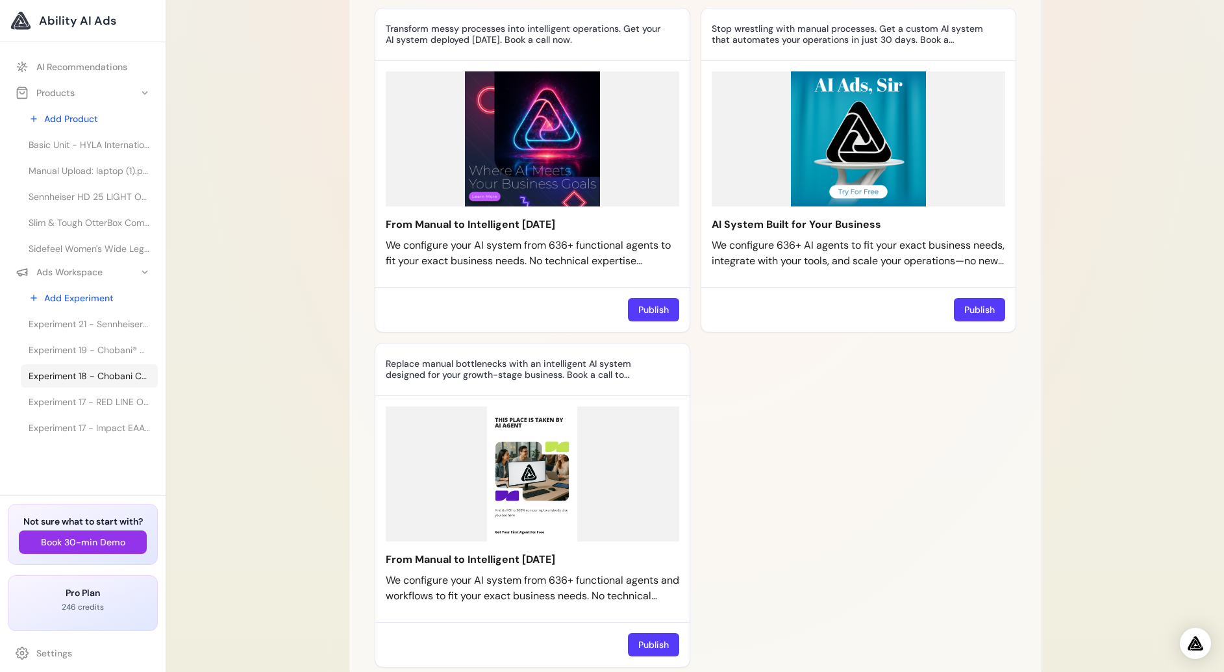
click at [78, 370] on span "Experiment 18 - Chobani Complete Mixed Berry Vanilla Protein Greek Yogurt Drink…" at bounding box center [89, 376] width 121 height 13
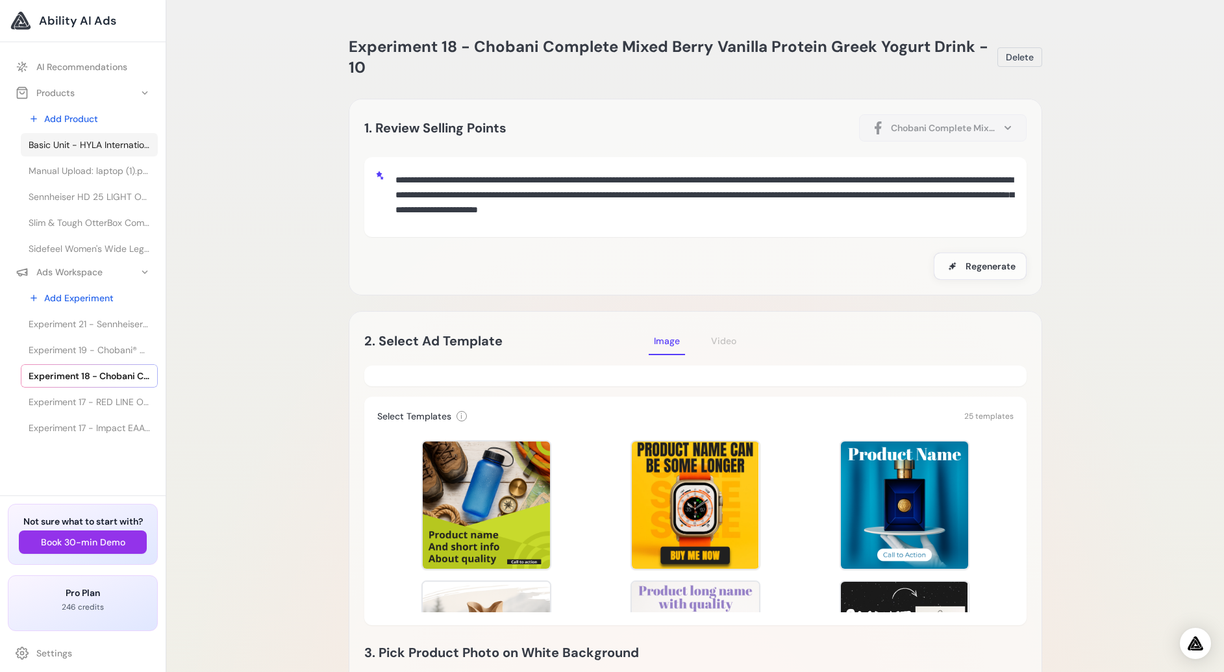
click at [107, 146] on span "Basic Unit - HYLA International" at bounding box center [89, 144] width 121 height 13
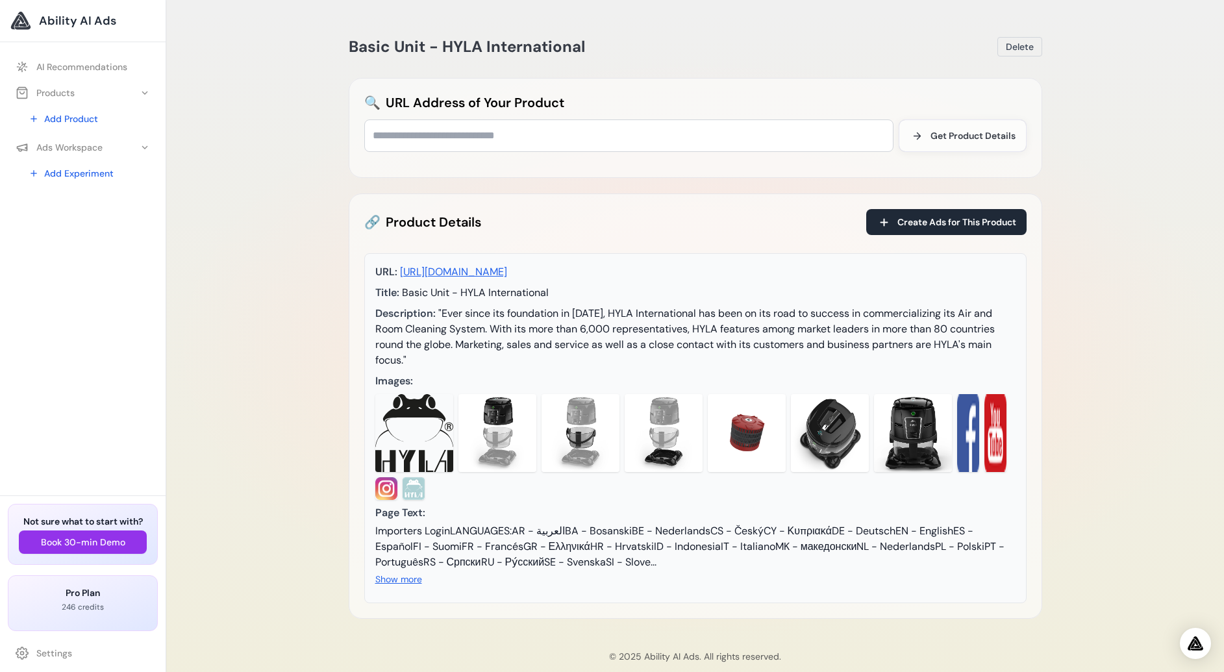
scroll to position [53, 0]
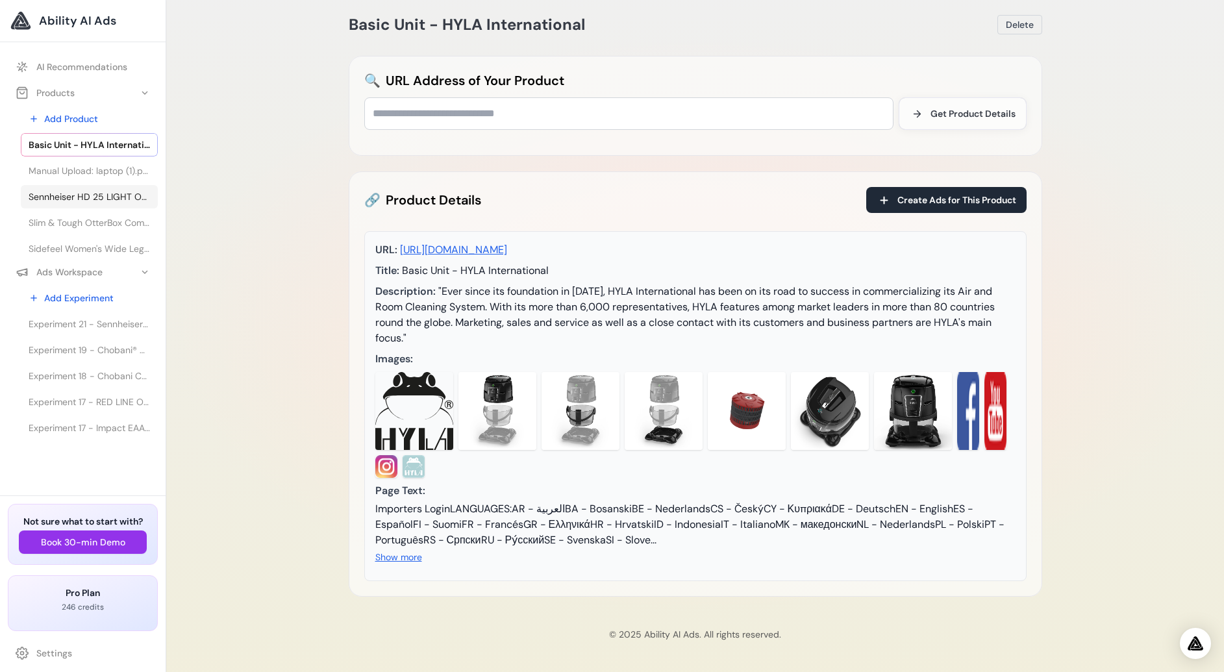
click at [82, 190] on span "Sennheiser HD 25 LIGHT On-Ear Fones de ouvido para DJ" at bounding box center [89, 196] width 121 height 13
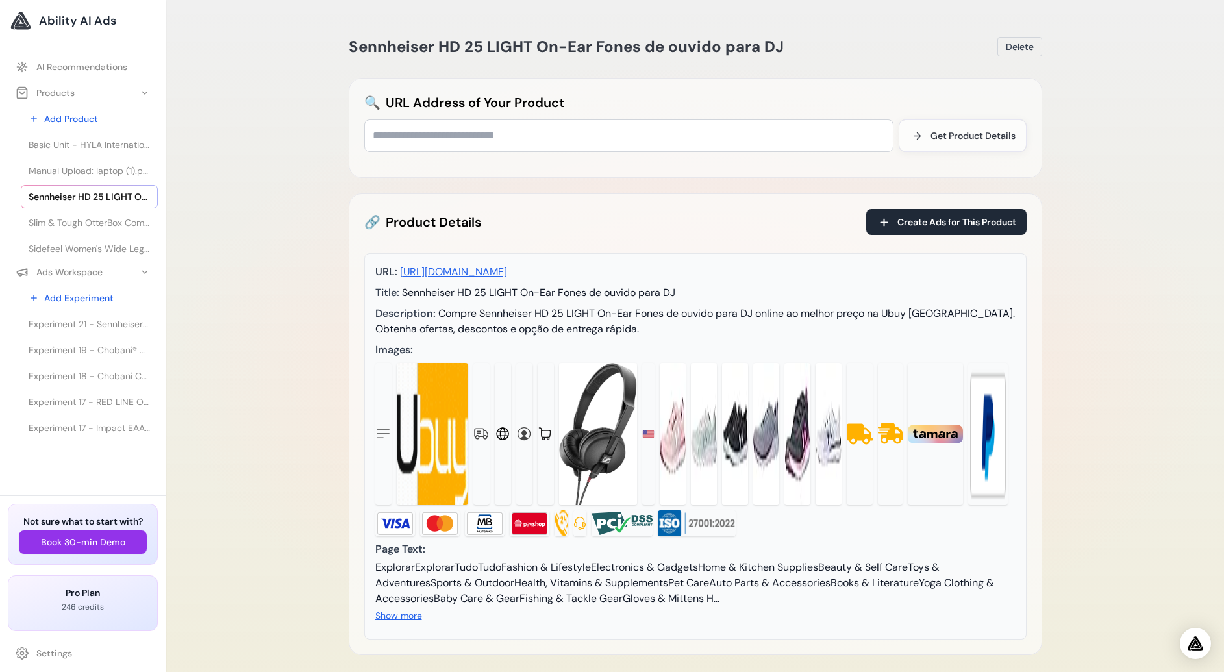
scroll to position [105, 0]
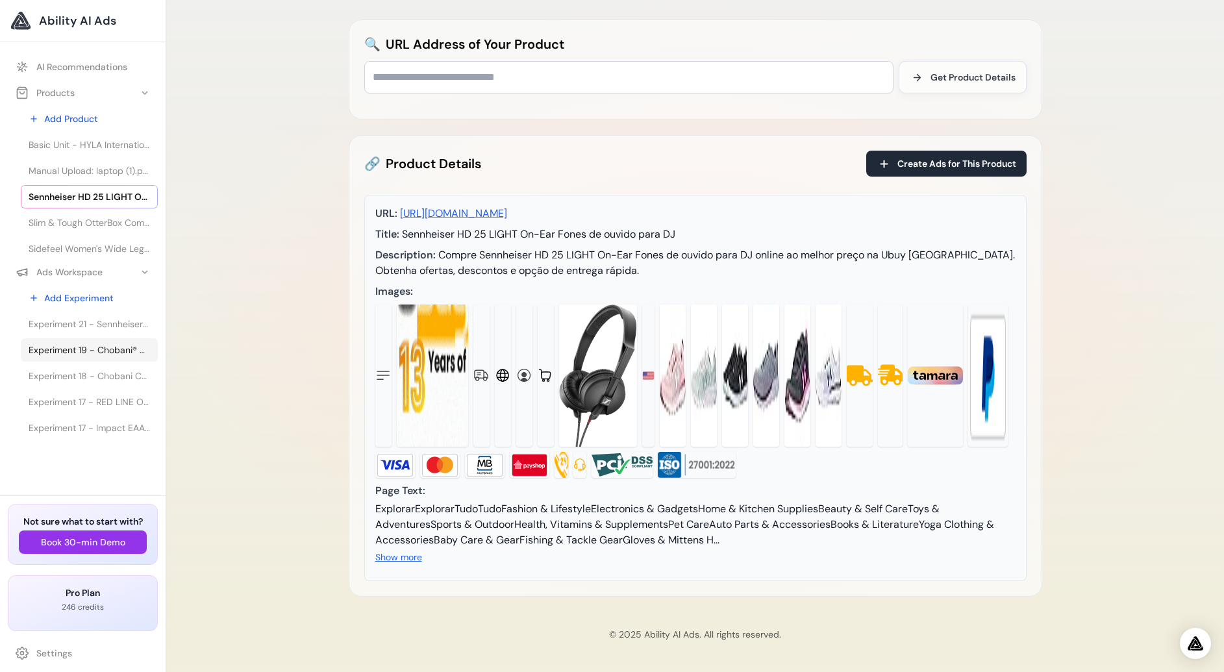
click at [67, 360] on link "Experiment 19 - Chobani® Complete Advanced Protein Greek Yogurt Drink - Sabor" at bounding box center [89, 349] width 137 height 23
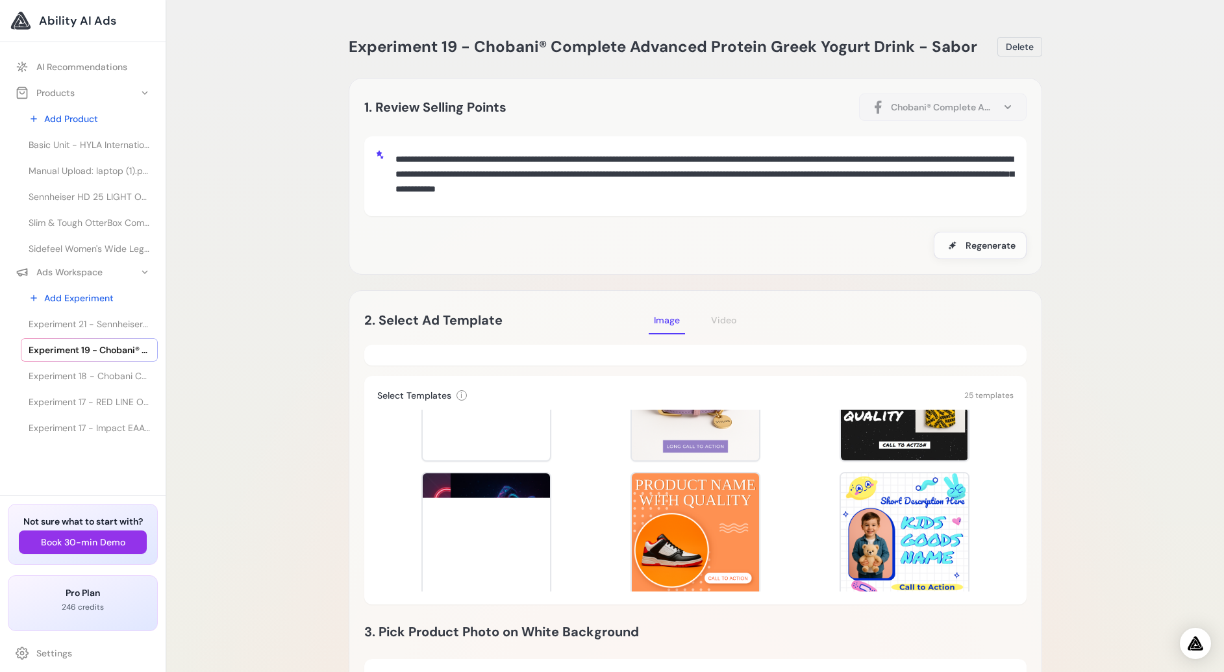
scroll to position [239, 0]
